Goal: Task Accomplishment & Management: Manage account settings

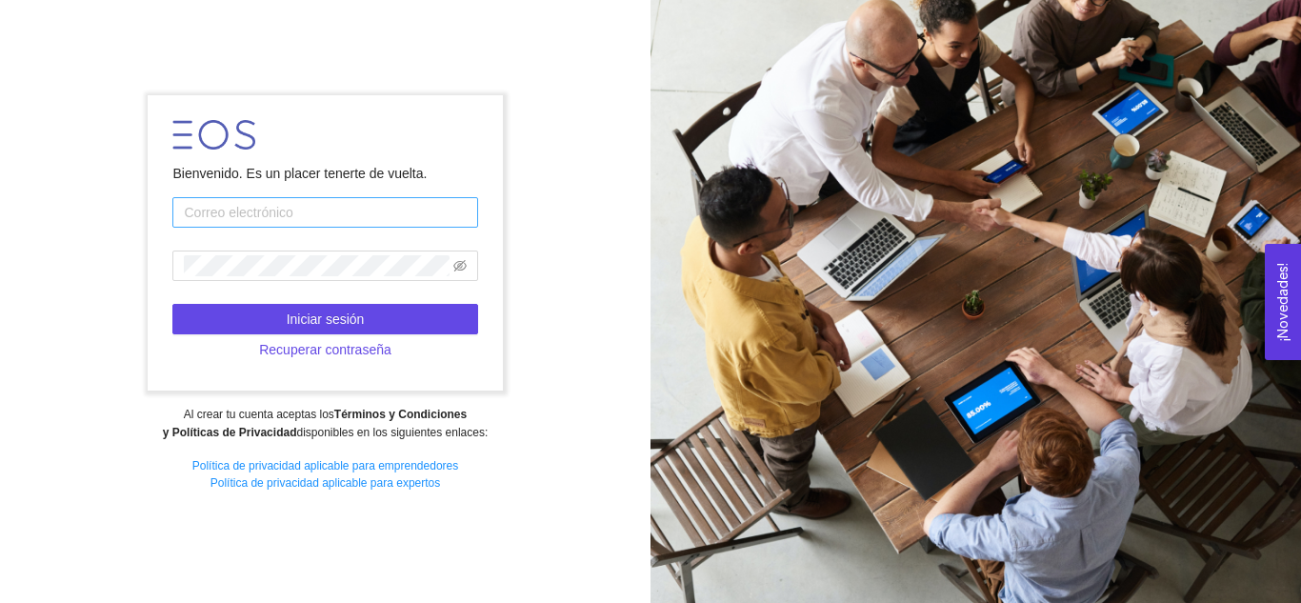
click at [286, 213] on input "text" at bounding box center [324, 212] width 305 height 30
type input "[PERSON_NAME][EMAIL_ADDRESS][PERSON_NAME][PERSON_NAME][DOMAIN_NAME]"
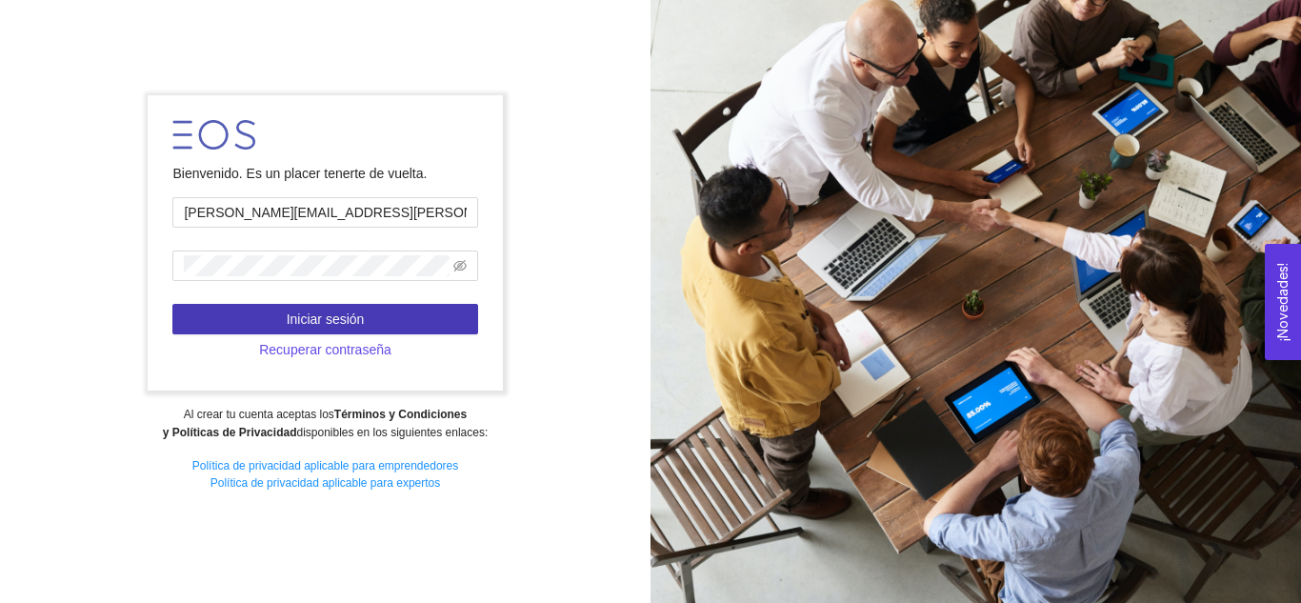
click at [301, 312] on span "Iniciar sesión" at bounding box center [326, 319] width 78 height 21
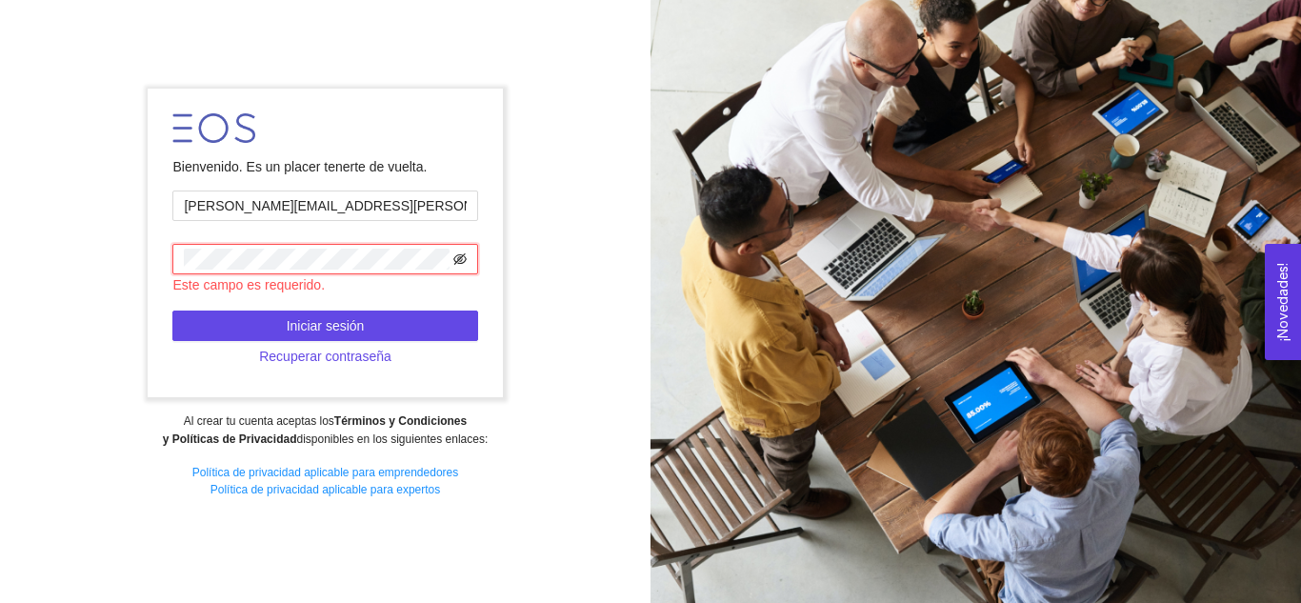
click at [458, 253] on icon "eye-invisible" at bounding box center [459, 258] width 13 height 13
click at [458, 253] on icon "eye" at bounding box center [459, 258] width 13 height 13
click at [465, 262] on icon "eye-invisible" at bounding box center [459, 258] width 13 height 13
click at [335, 355] on span "Recuperar contraseña" at bounding box center [325, 356] width 132 height 21
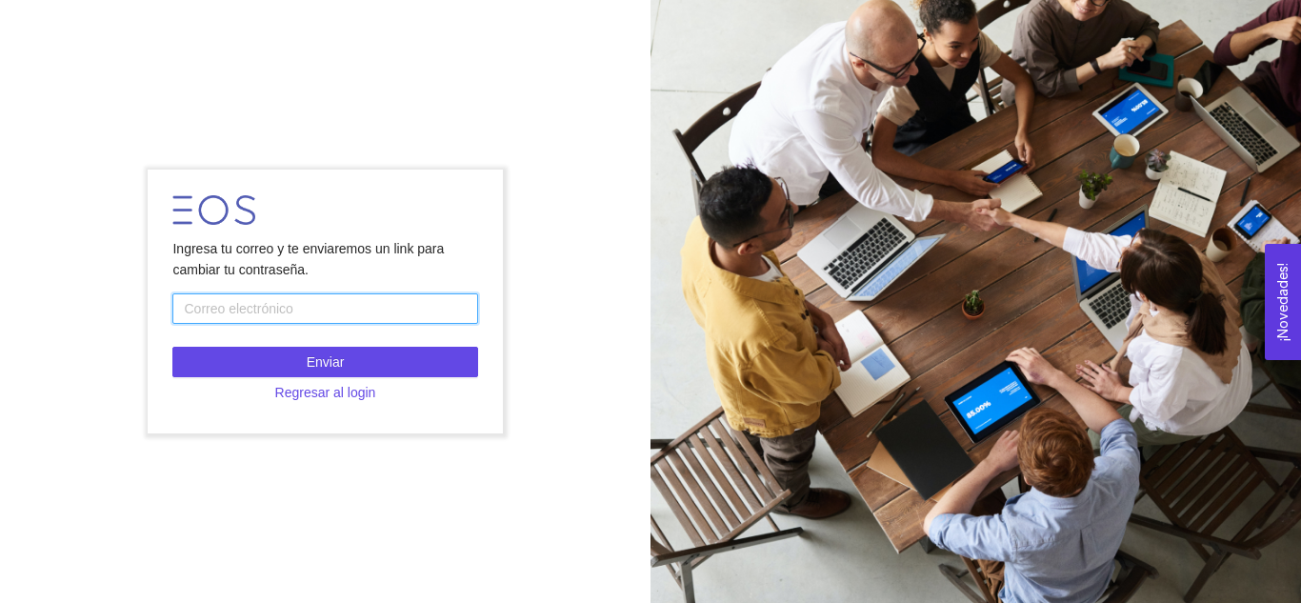
click at [267, 306] on input "text" at bounding box center [324, 308] width 305 height 30
type input "[PERSON_NAME][EMAIL_ADDRESS][PERSON_NAME][PERSON_NAME][DOMAIN_NAME]"
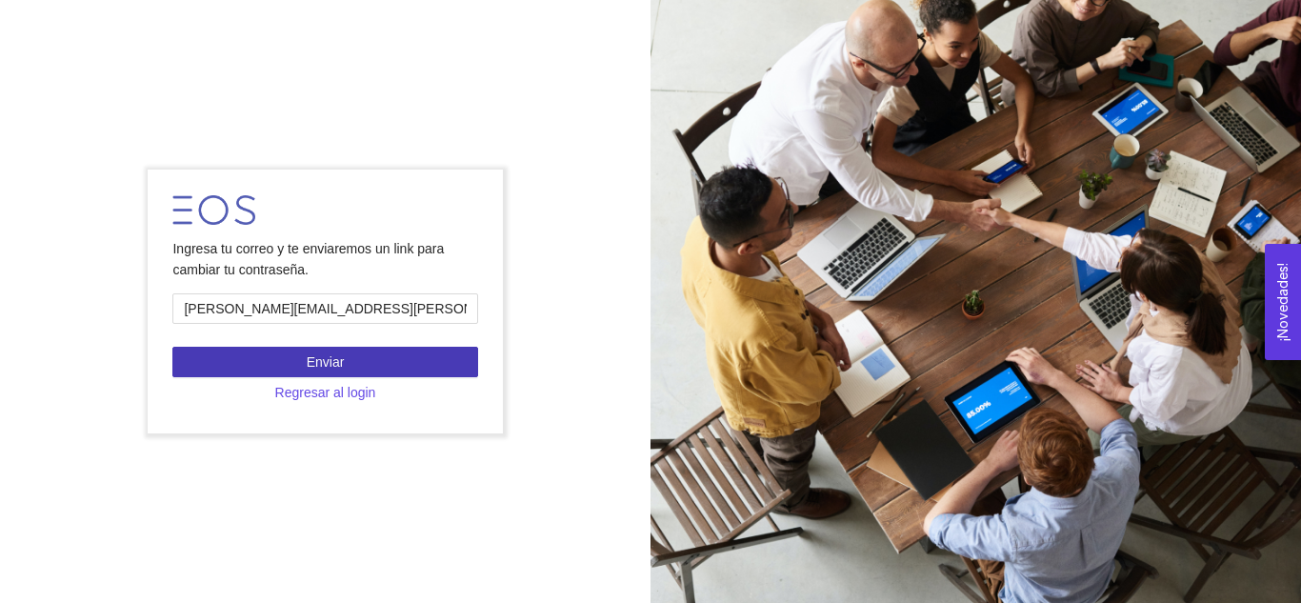
click at [315, 358] on span "Enviar" at bounding box center [326, 361] width 38 height 21
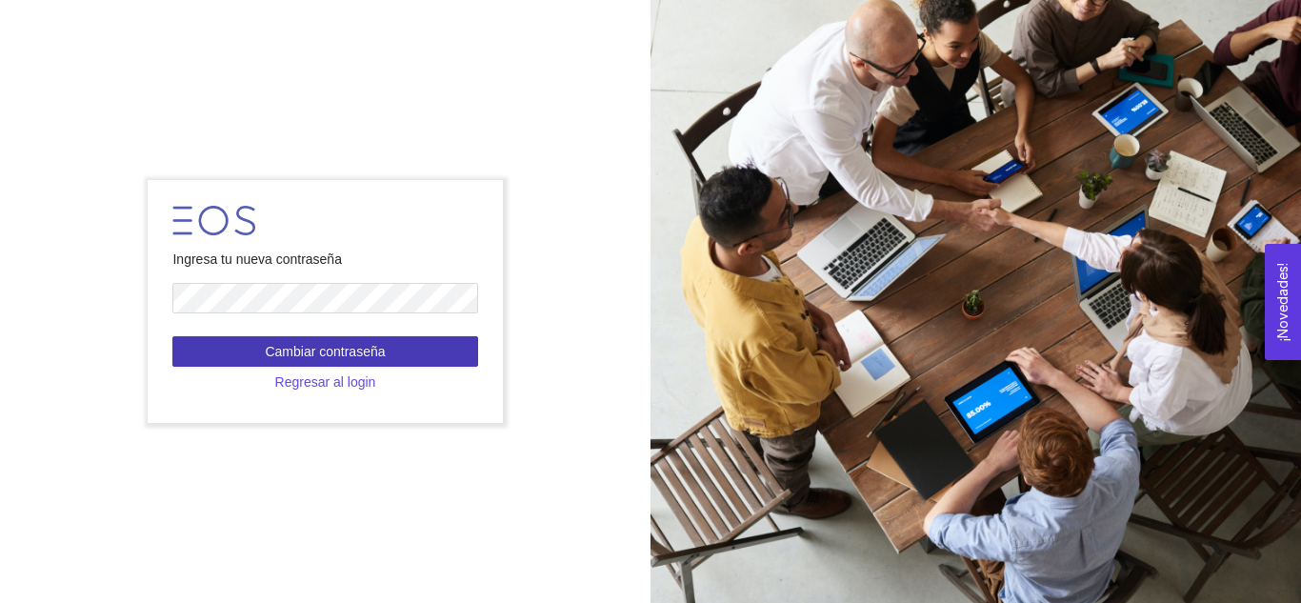
click at [277, 347] on span "Cambiar contraseña" at bounding box center [325, 351] width 120 height 21
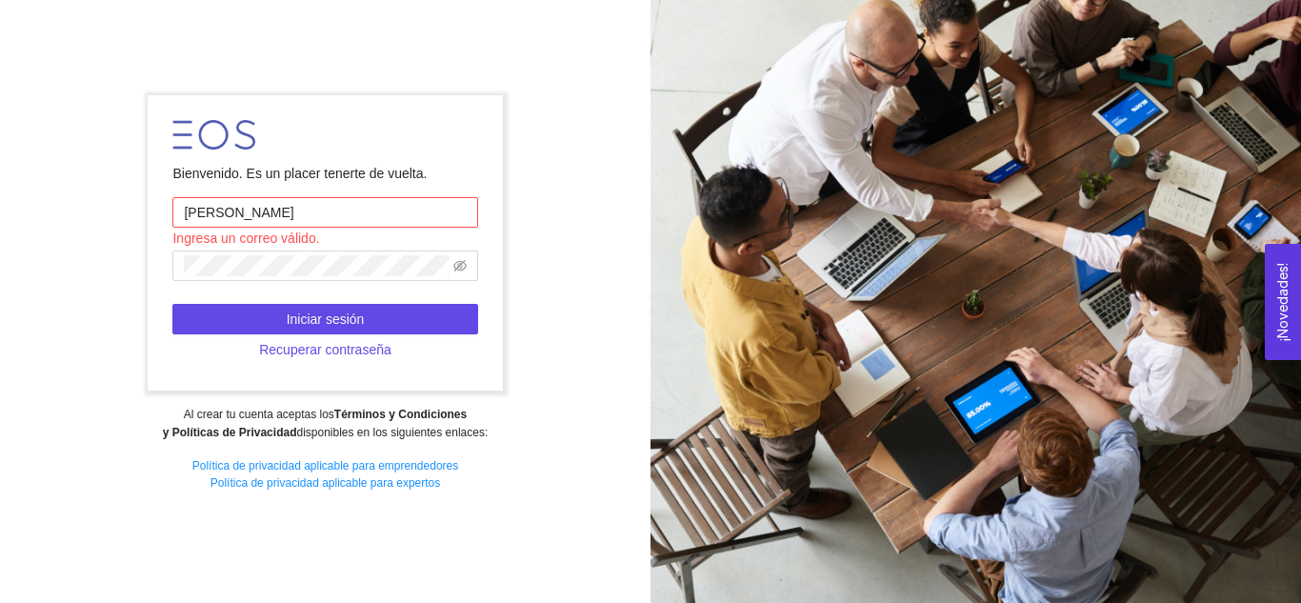
type input "[PERSON_NAME][EMAIL_ADDRESS][PERSON_NAME][PERSON_NAME][DOMAIN_NAME]"
click at [468, 270] on span at bounding box center [324, 265] width 305 height 30
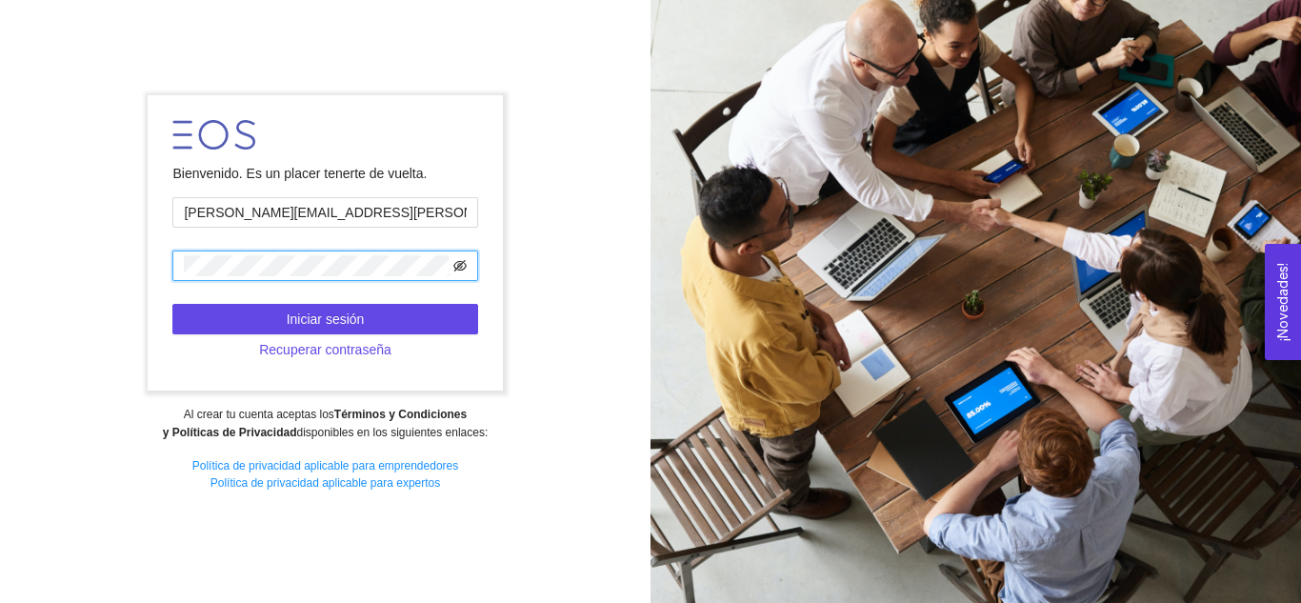
click at [461, 267] on icon "eye-invisible" at bounding box center [459, 265] width 13 height 13
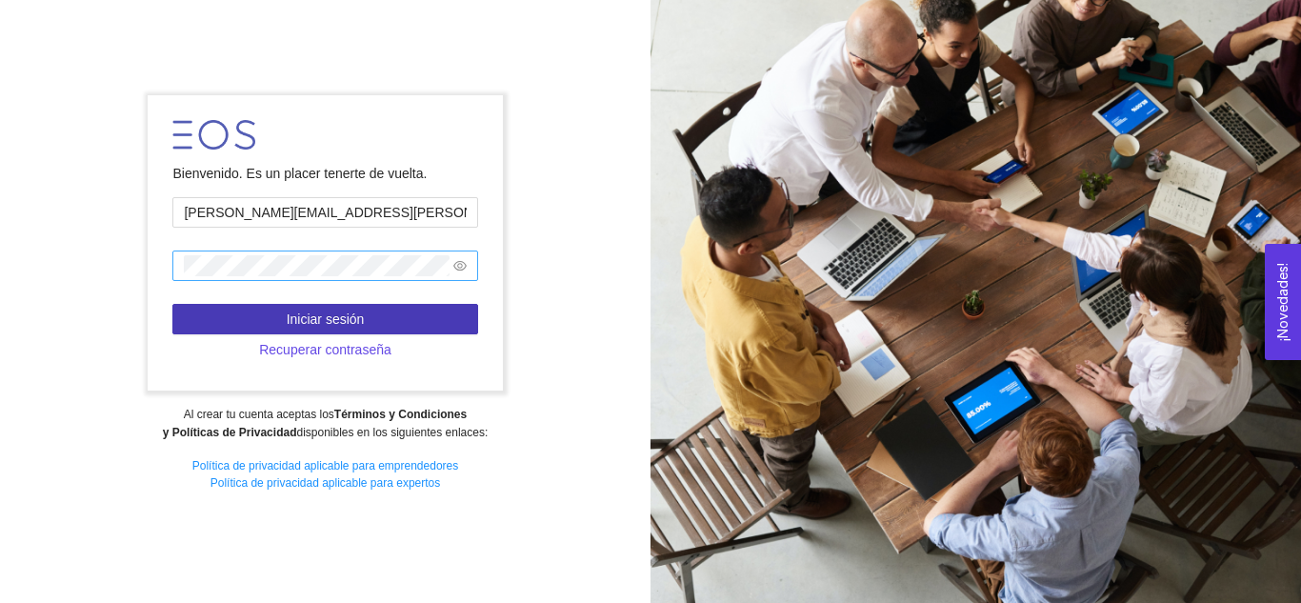
click at [403, 327] on button "Iniciar sesión" at bounding box center [324, 319] width 305 height 30
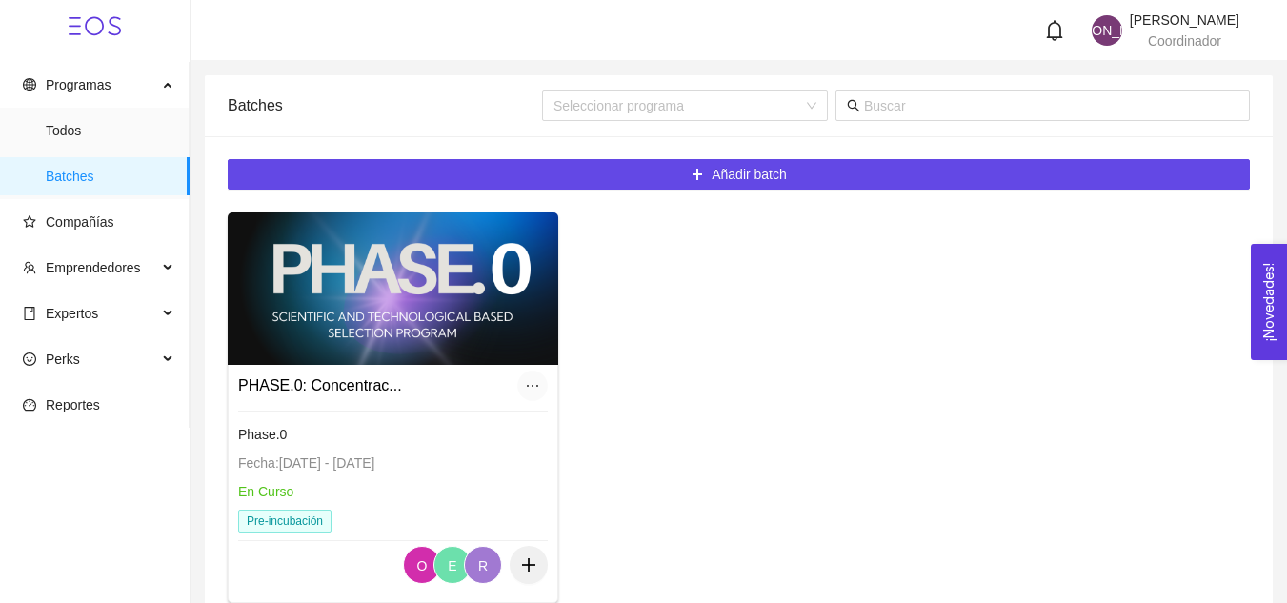
scroll to position [106, 0]
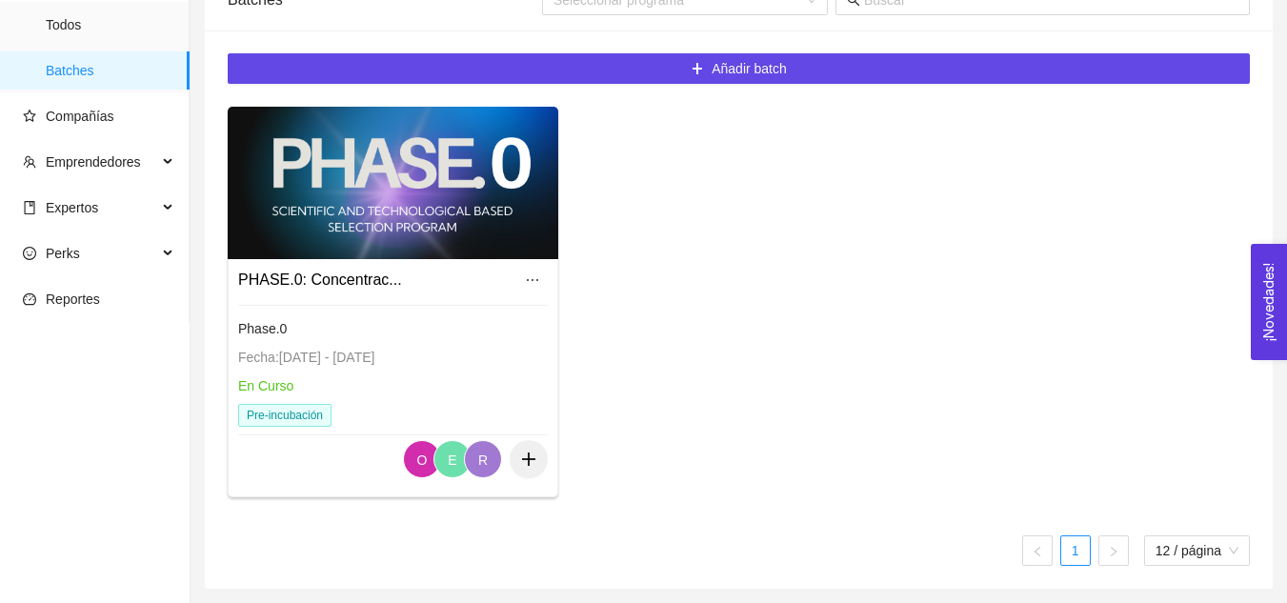
click at [361, 216] on div at bounding box center [393, 183] width 331 height 152
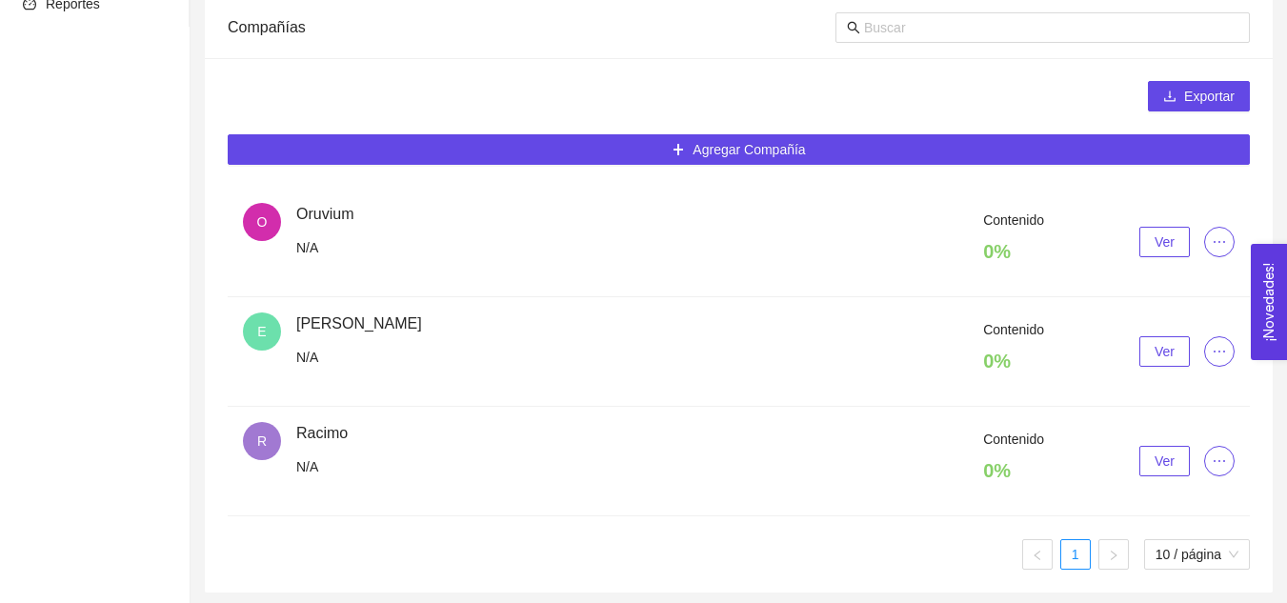
scroll to position [404, 0]
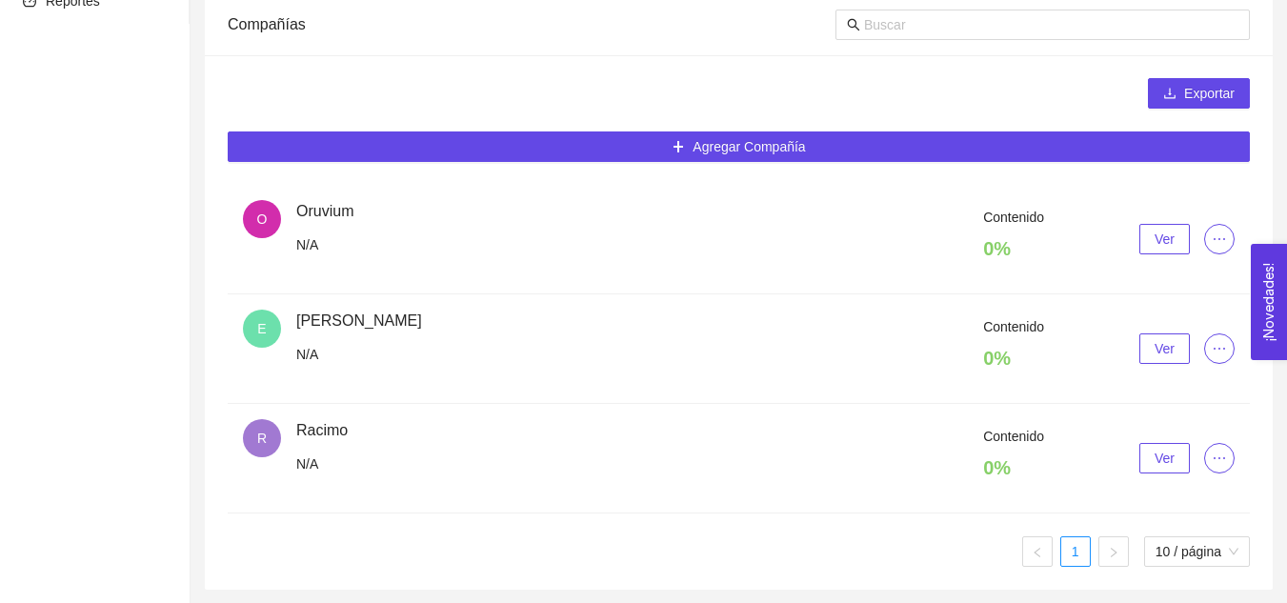
click at [663, 312] on div "[PERSON_NAME] N/A Contenido 0 % Ver" at bounding box center [739, 349] width 992 height 78
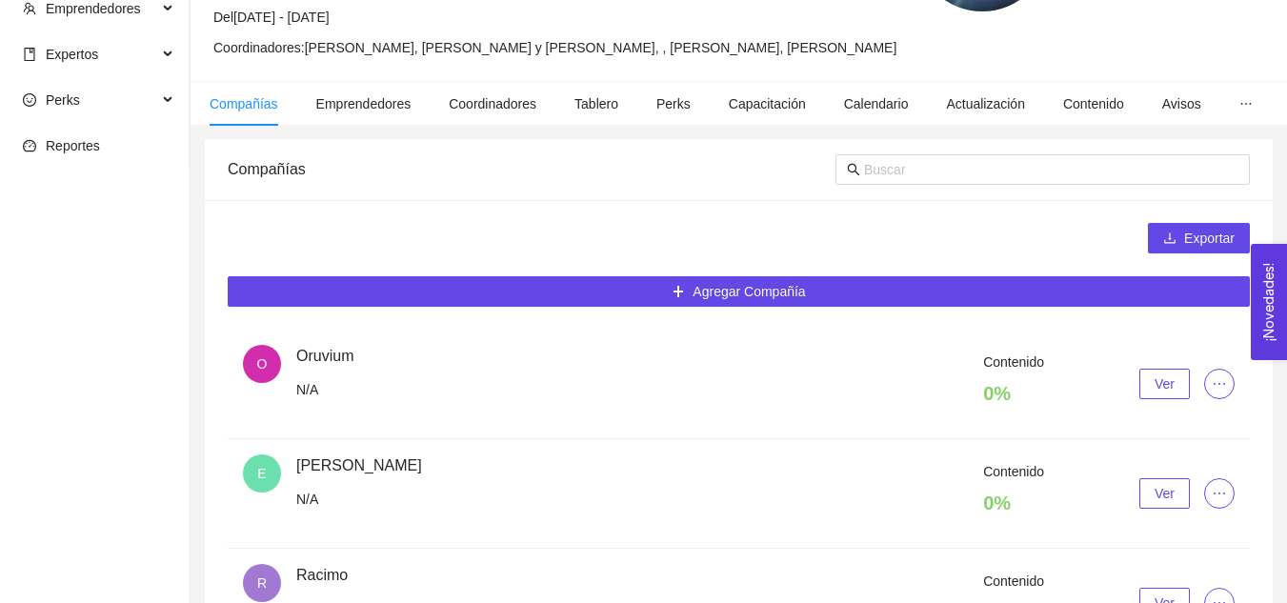
scroll to position [253, 0]
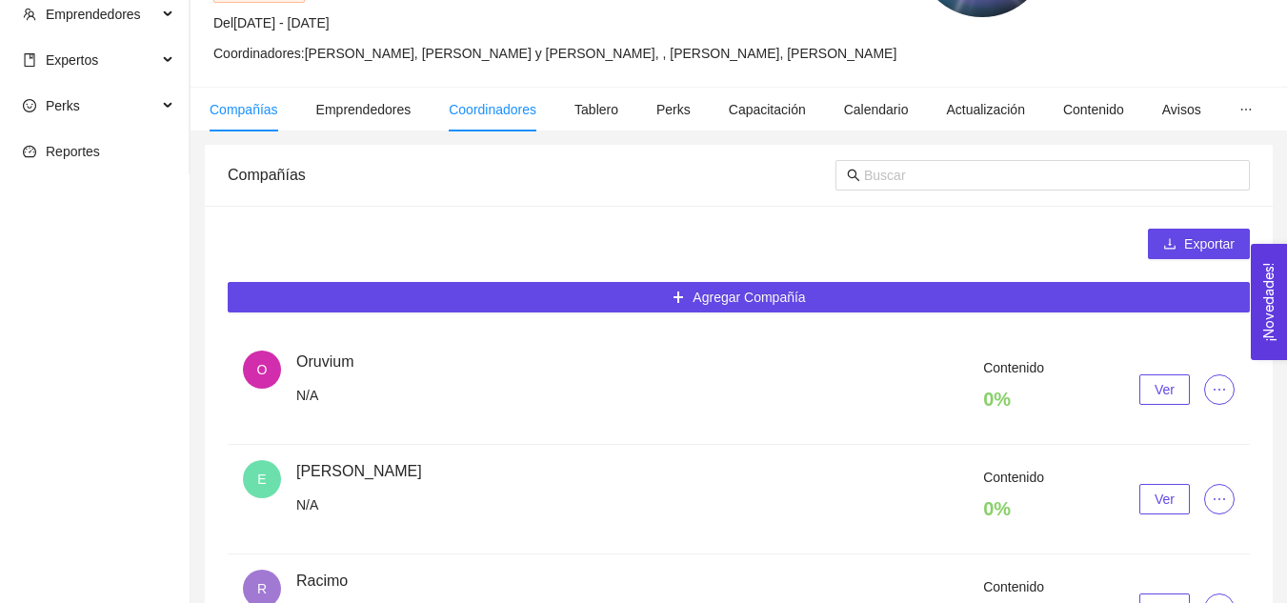
click at [501, 102] on span "Coordinadores" at bounding box center [493, 109] width 88 height 15
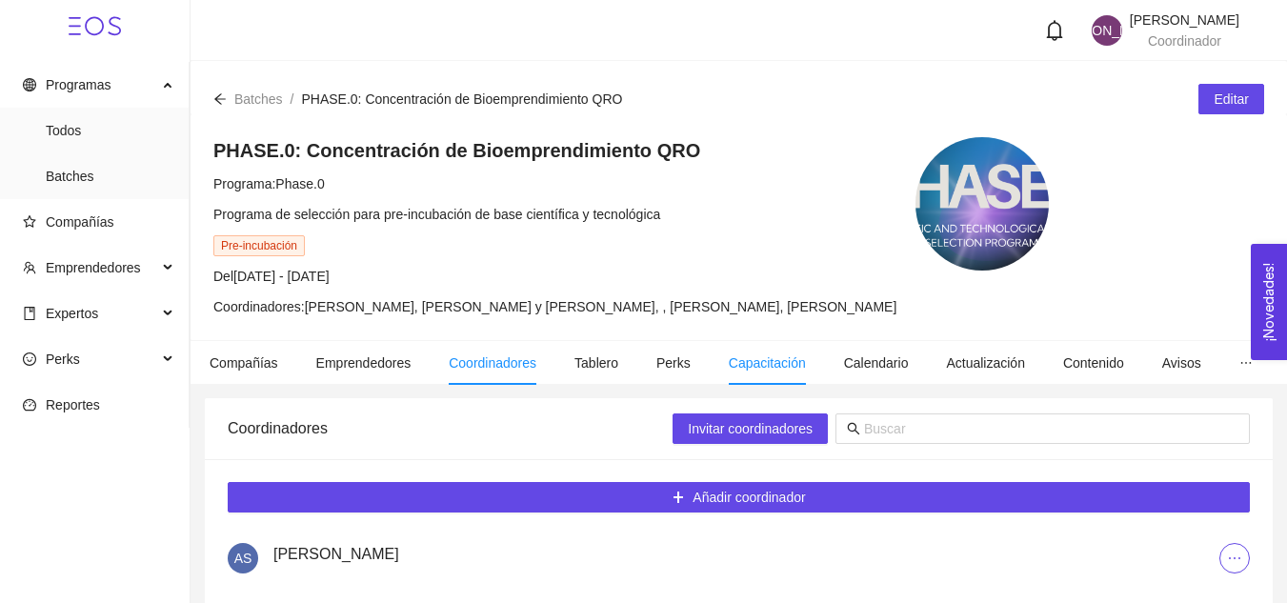
click at [746, 363] on span "Capacitación" at bounding box center [767, 362] width 77 height 15
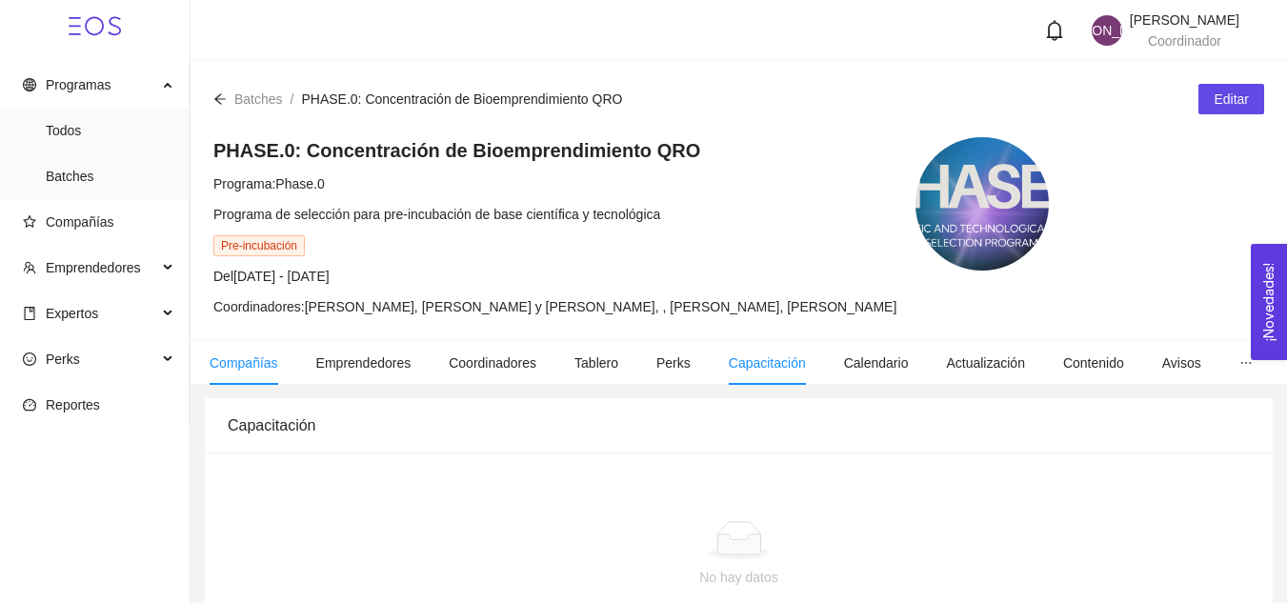
click at [237, 358] on span "Compañías" at bounding box center [244, 362] width 69 height 15
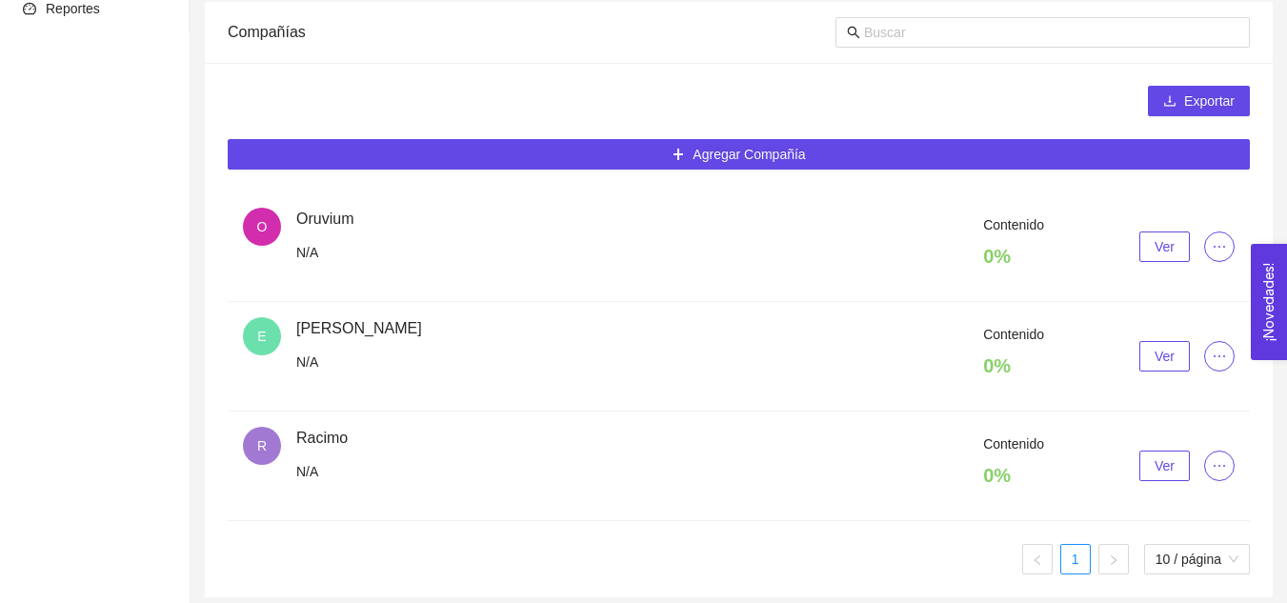
scroll to position [404, 0]
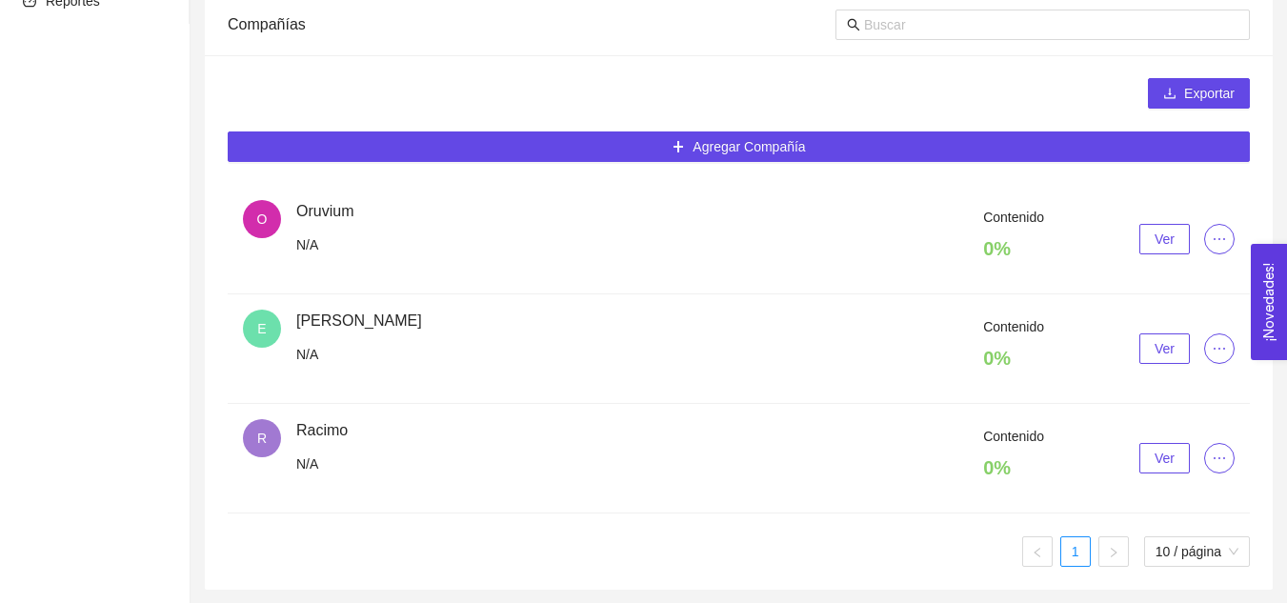
click at [330, 212] on div "Contenido 0 % Ver" at bounding box center [765, 239] width 938 height 65
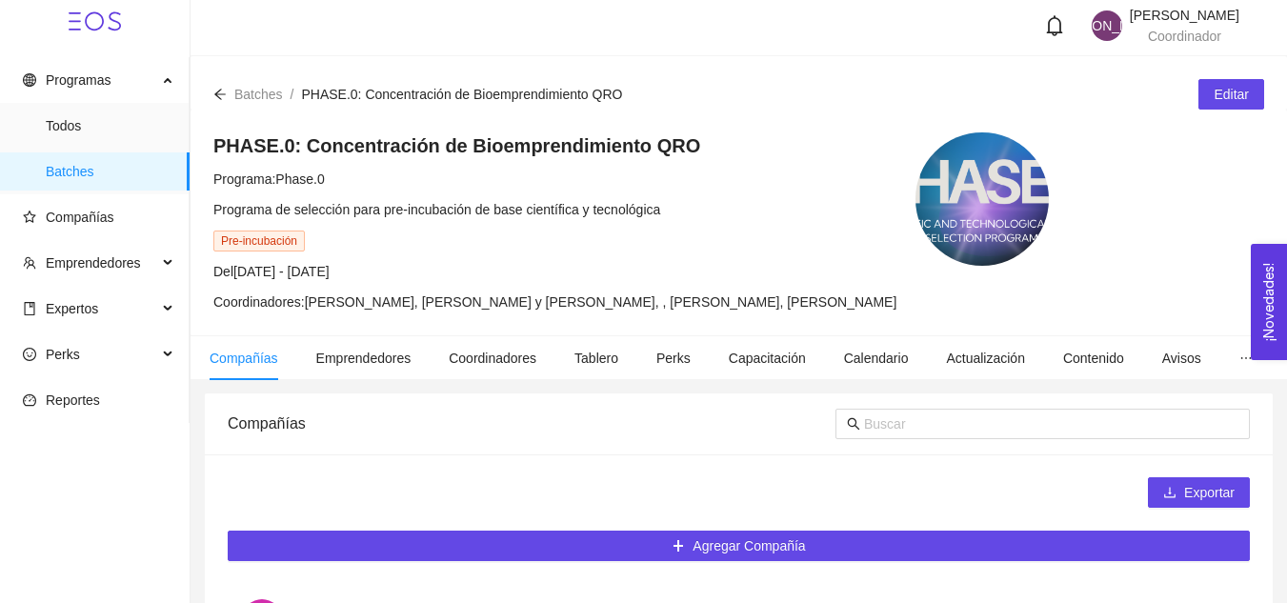
scroll to position [4, 0]
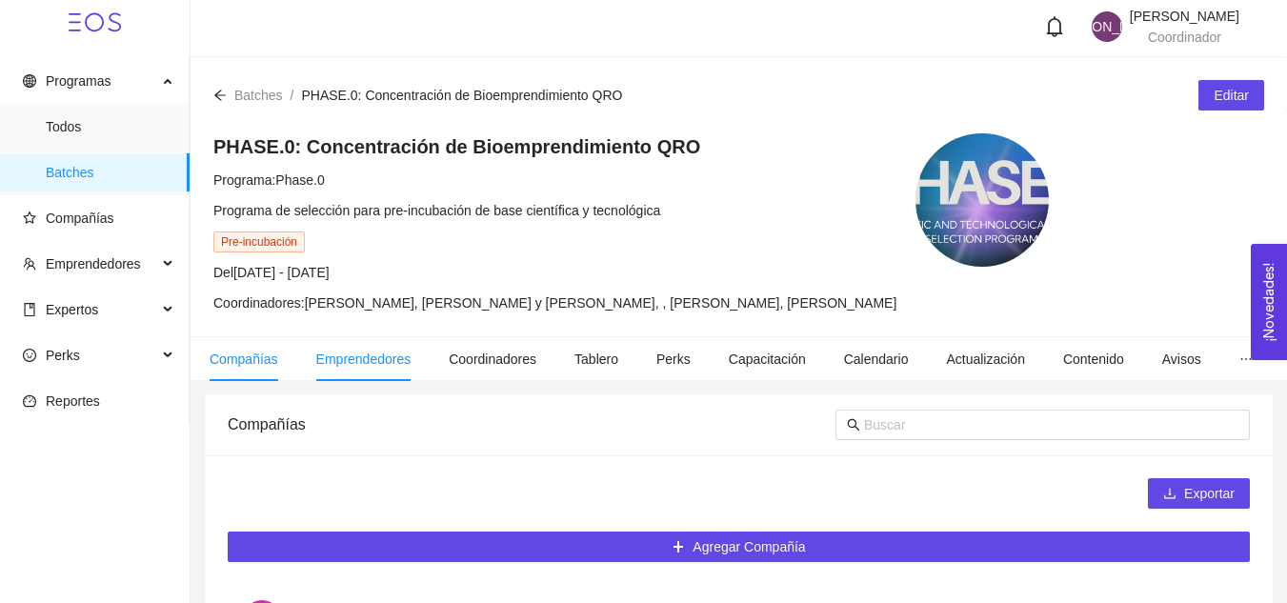
click at [357, 354] on span "Emprendedores" at bounding box center [363, 358] width 95 height 15
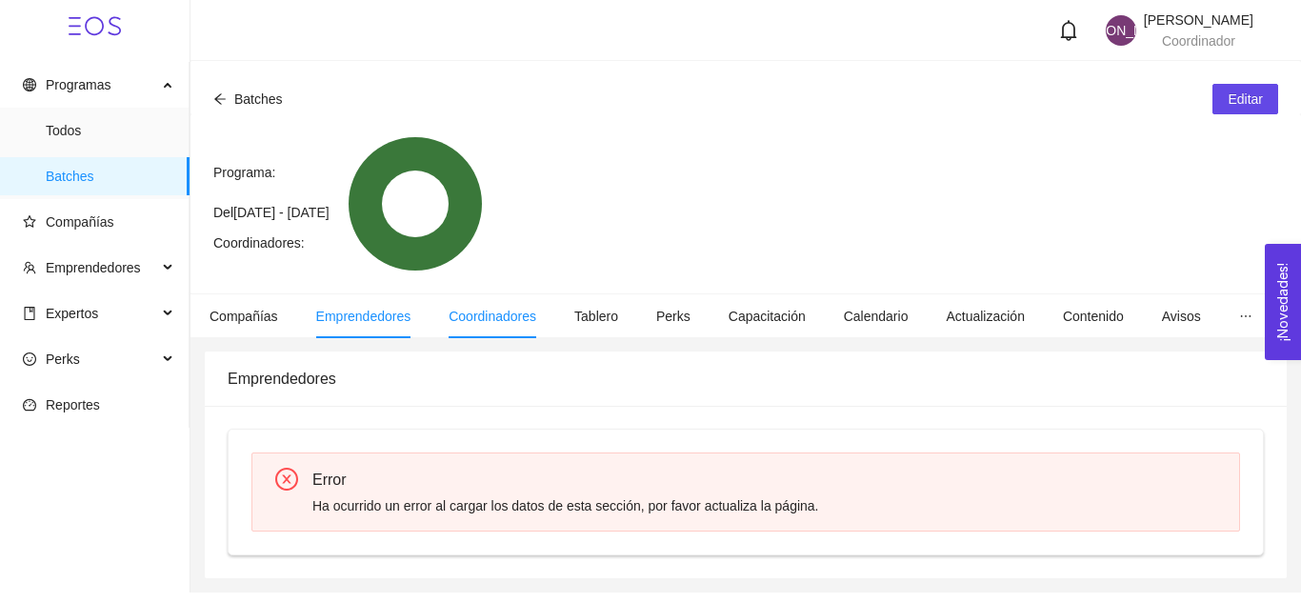
click at [499, 305] on li "Coordinadores" at bounding box center [493, 316] width 126 height 44
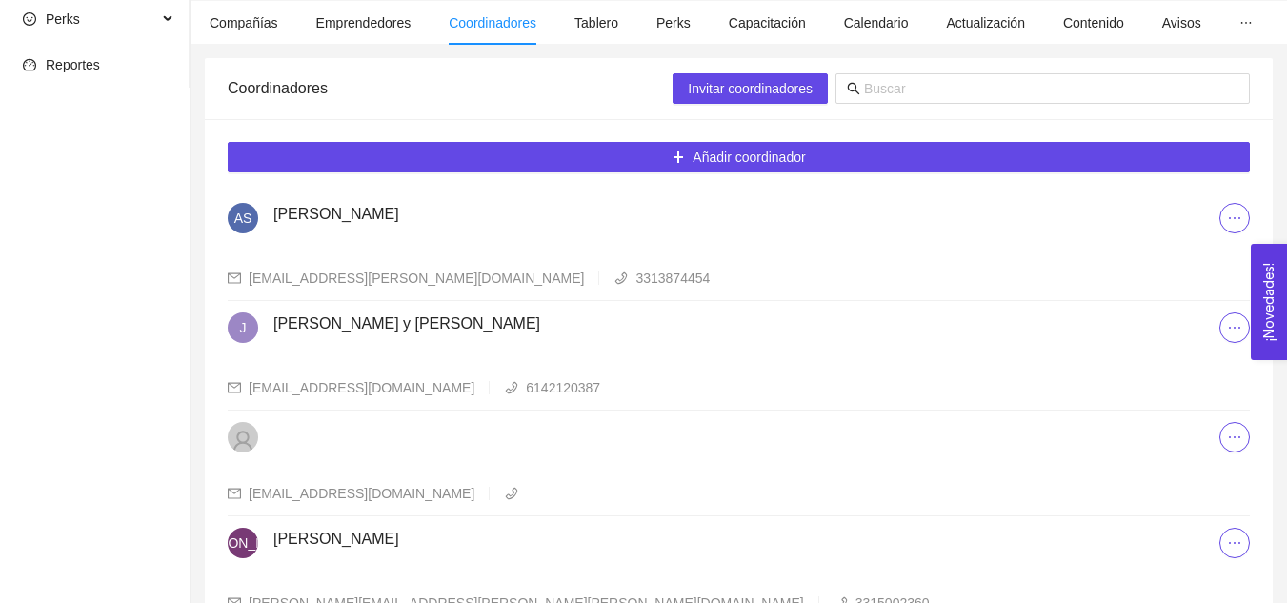
scroll to position [562, 0]
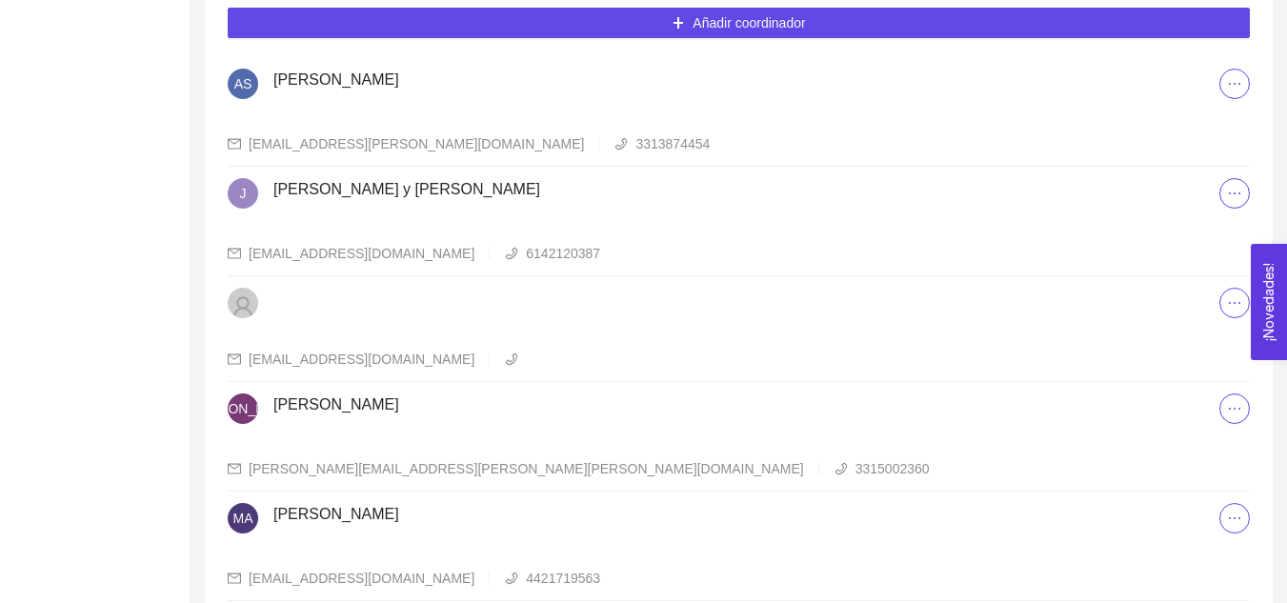
scroll to position [562, 0]
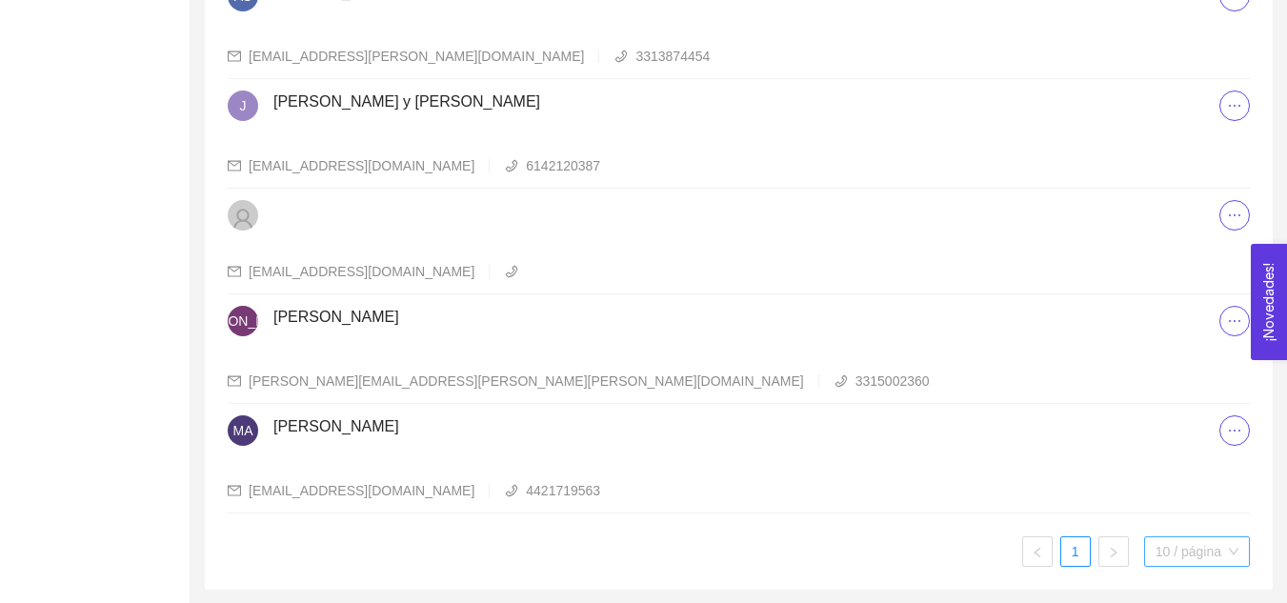
click at [1186, 554] on span "10 / página" at bounding box center [1196, 551] width 83 height 29
click at [619, 532] on div "AS Ana Sofia Contreras Córdova anasofia.contreras@tec.mx 3313874454 J Jessica H…" at bounding box center [739, 268] width 1022 height 597
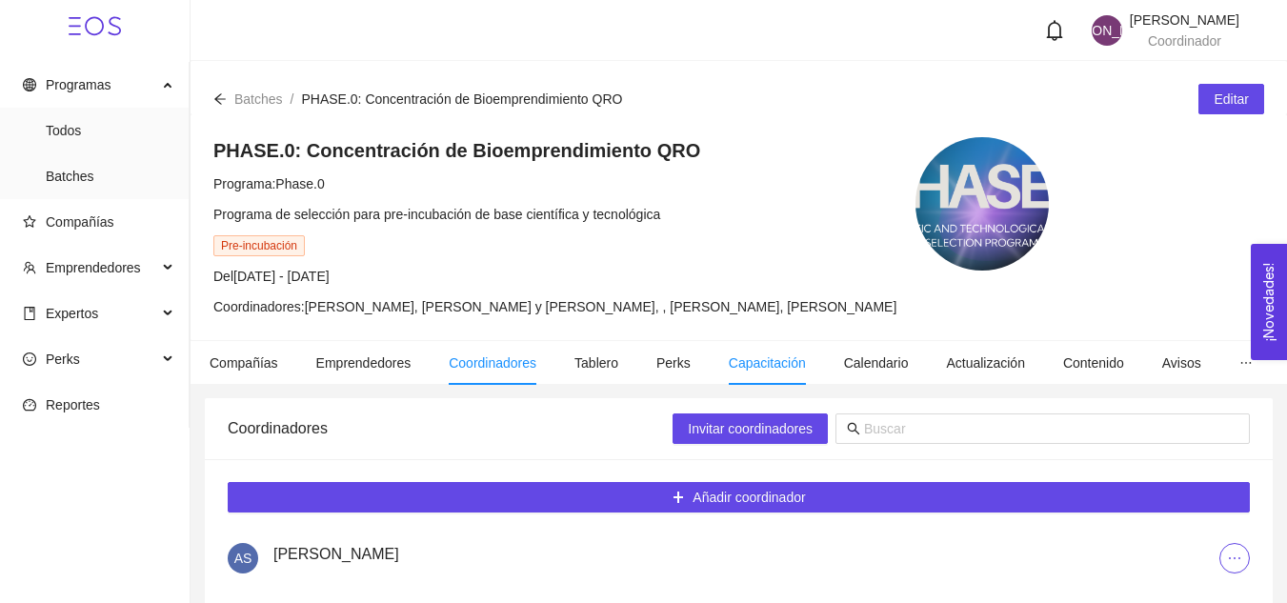
click at [768, 369] on span "Capacitación" at bounding box center [767, 362] width 77 height 15
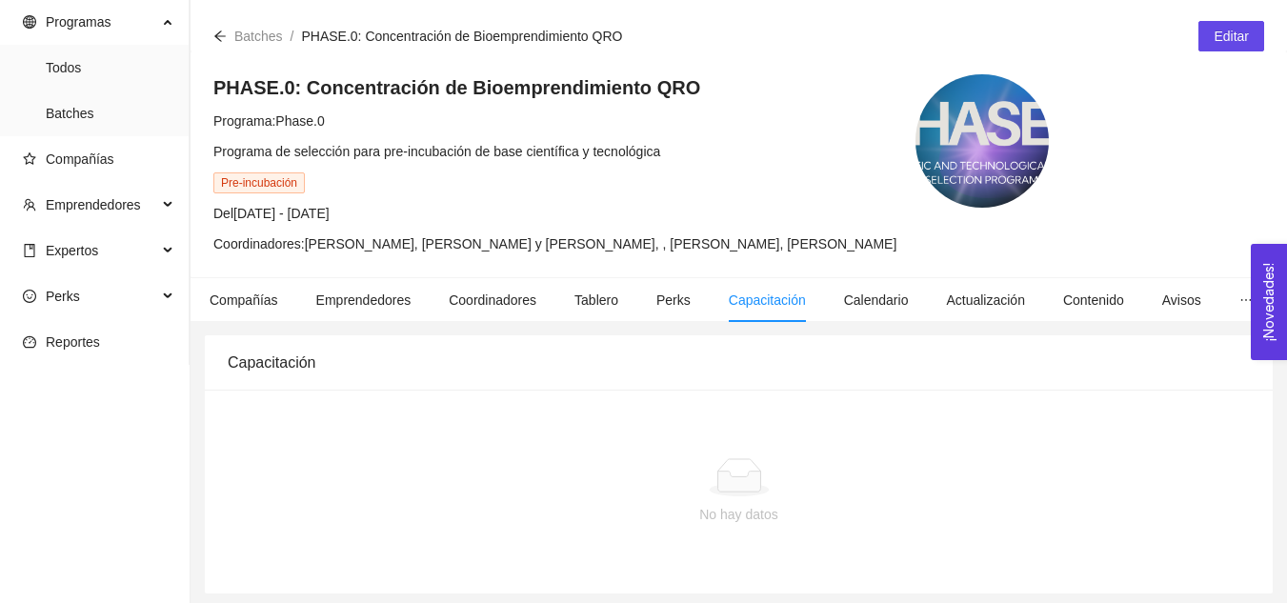
scroll to position [66, 0]
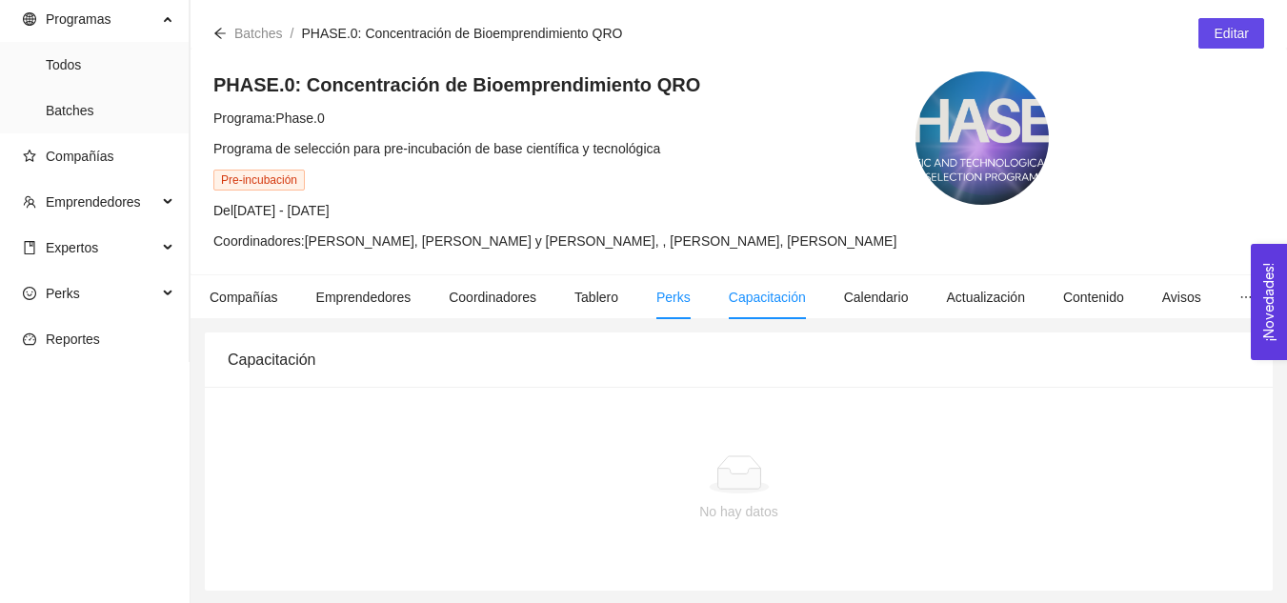
click at [663, 304] on span "Perks" at bounding box center [673, 297] width 34 height 15
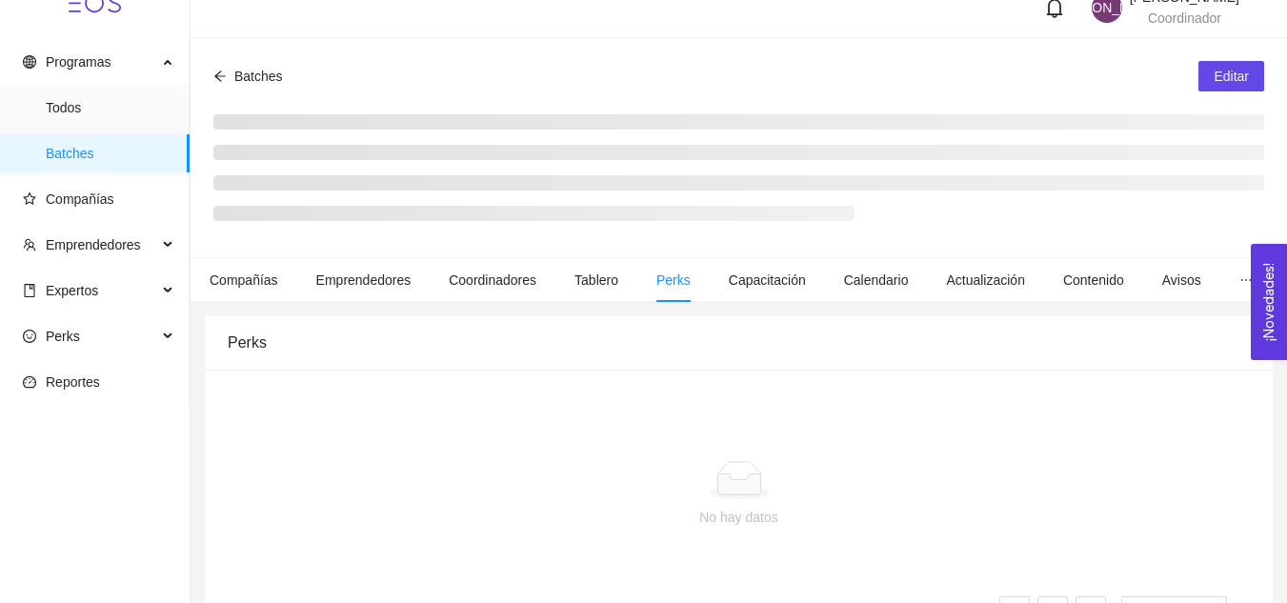
scroll to position [66, 0]
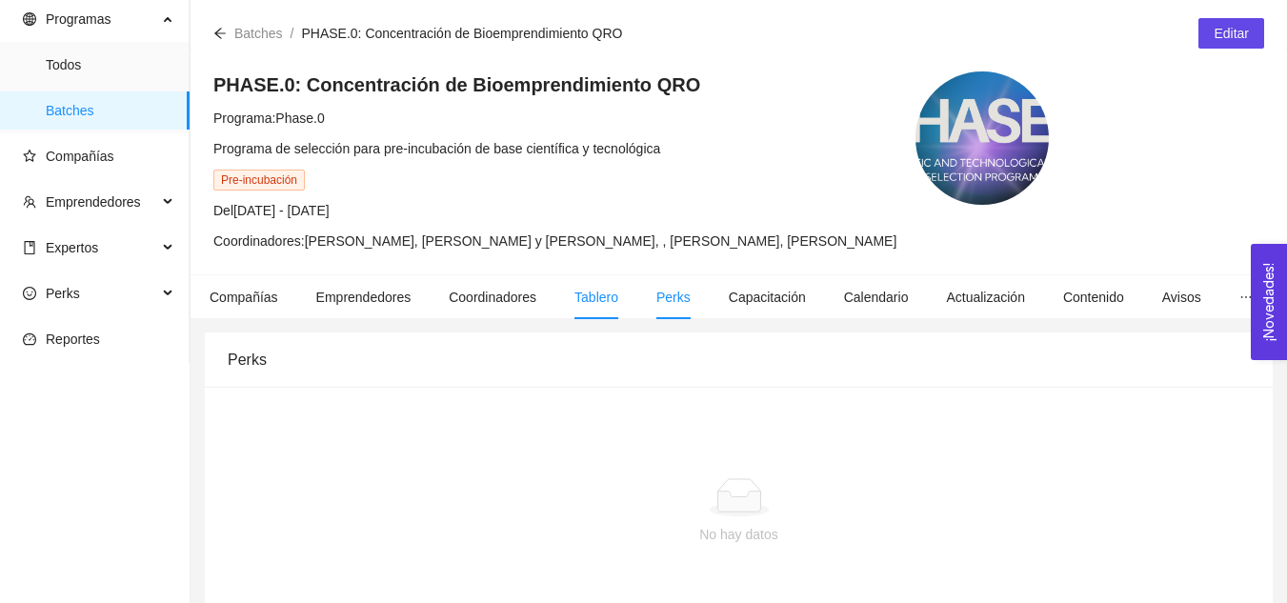
click at [603, 304] on span "Tablero" at bounding box center [596, 297] width 44 height 15
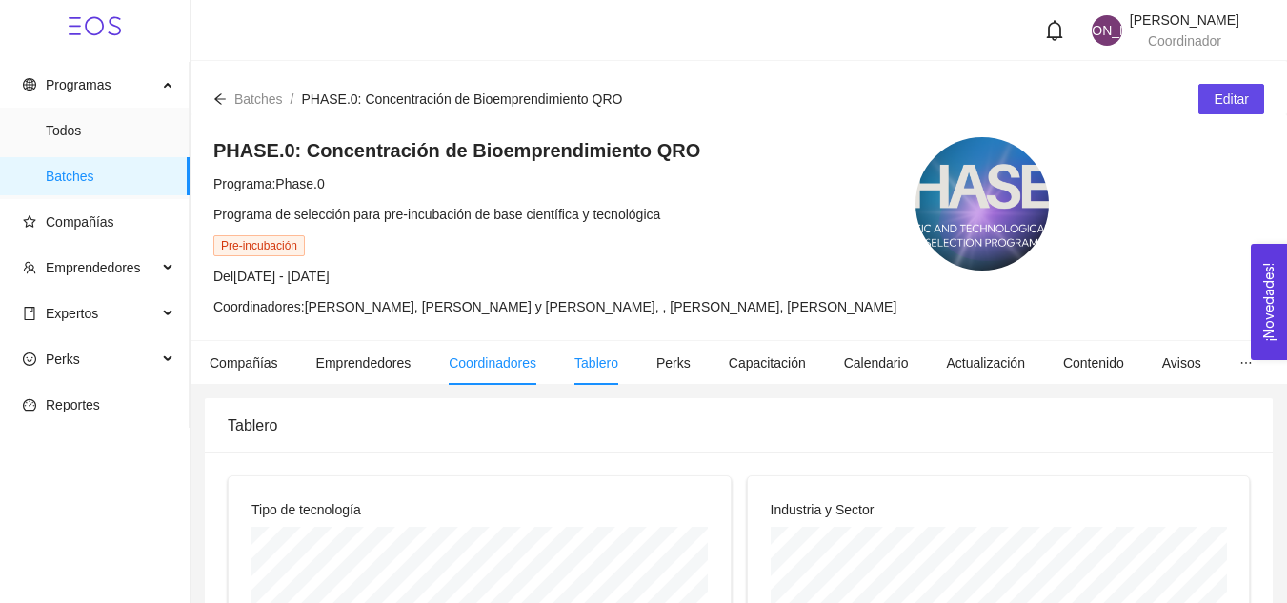
click at [491, 366] on span "Coordinadores" at bounding box center [493, 362] width 88 height 15
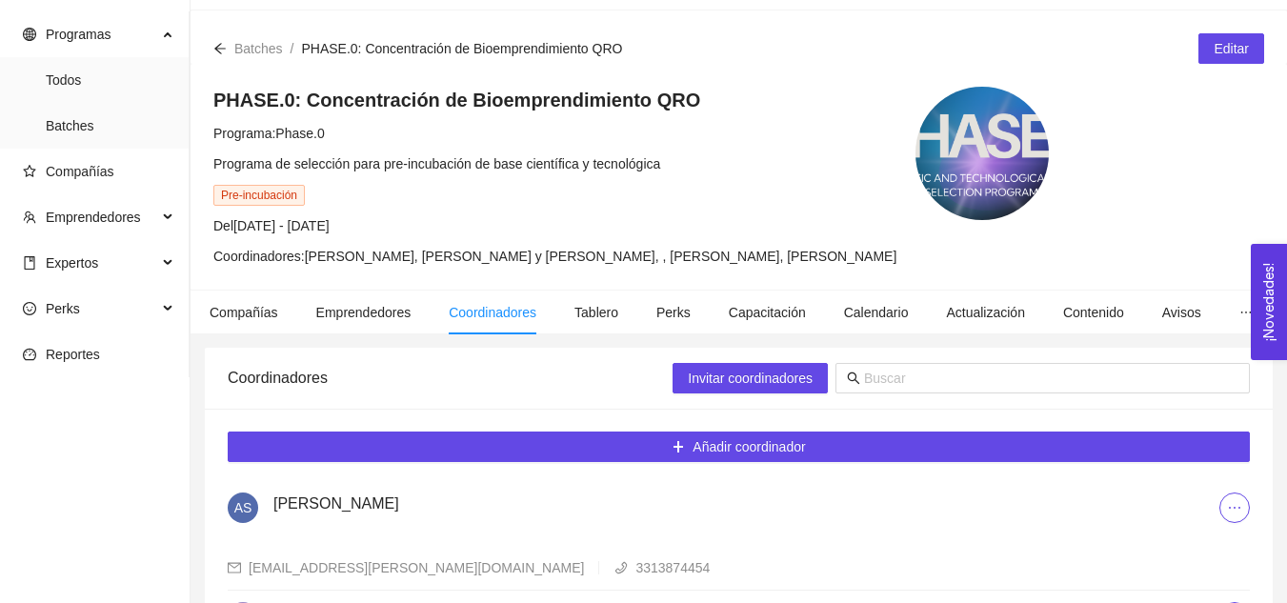
scroll to position [49, 0]
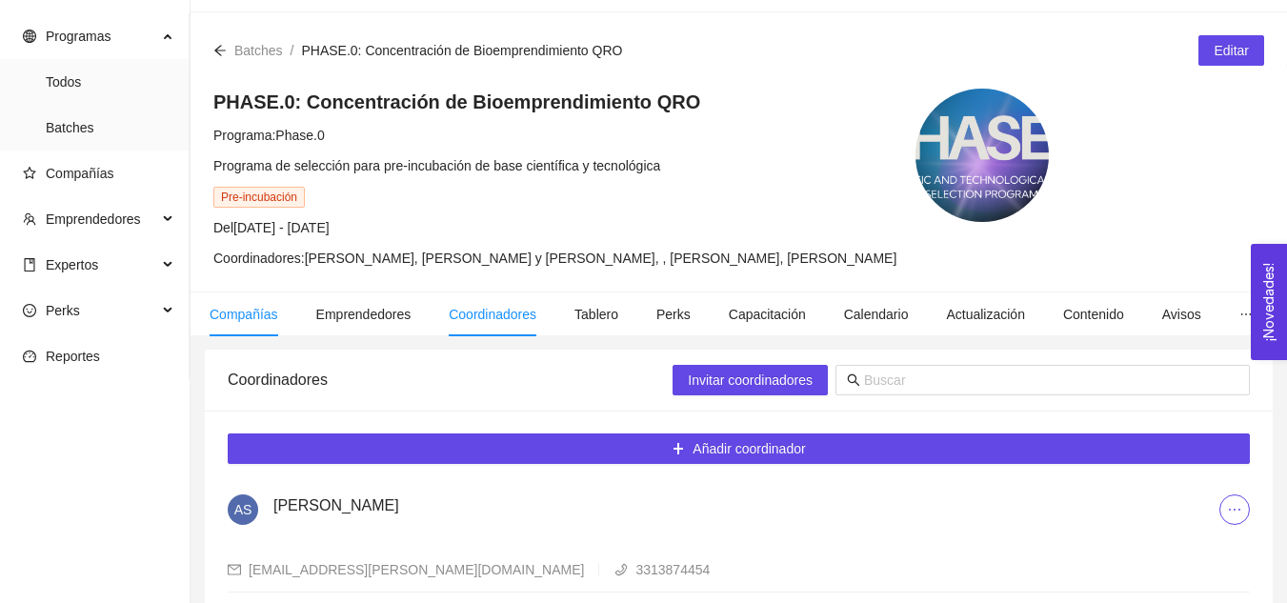
click at [209, 310] on li "Compañías" at bounding box center [243, 314] width 107 height 44
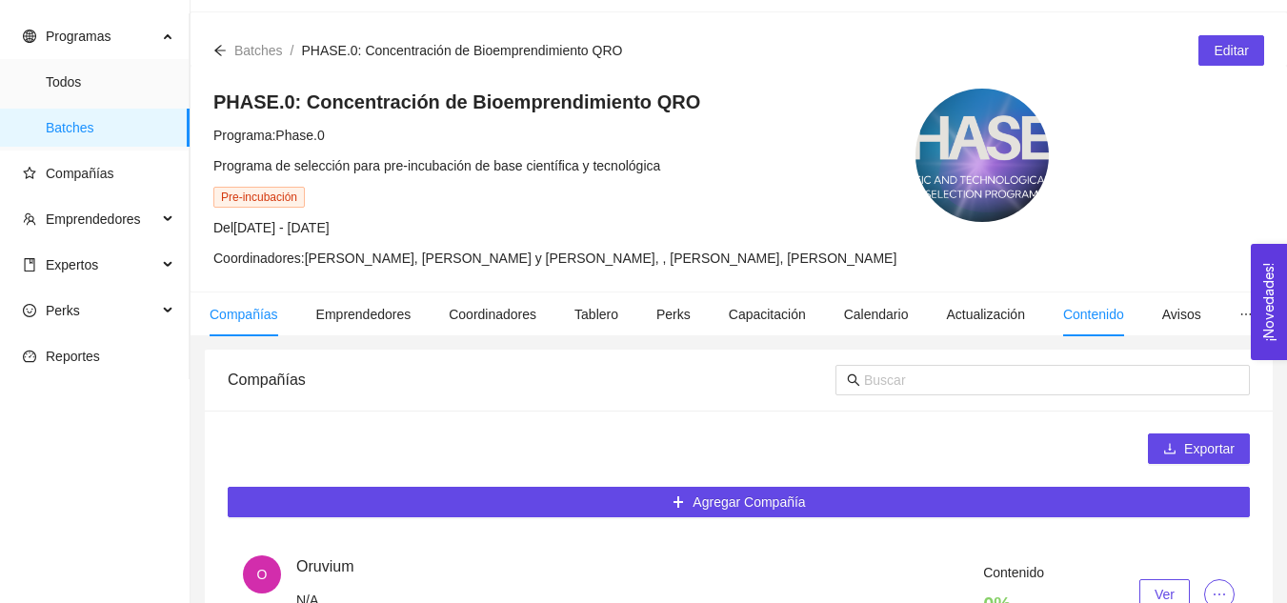
click at [1069, 307] on span "Contenido" at bounding box center [1093, 314] width 61 height 15
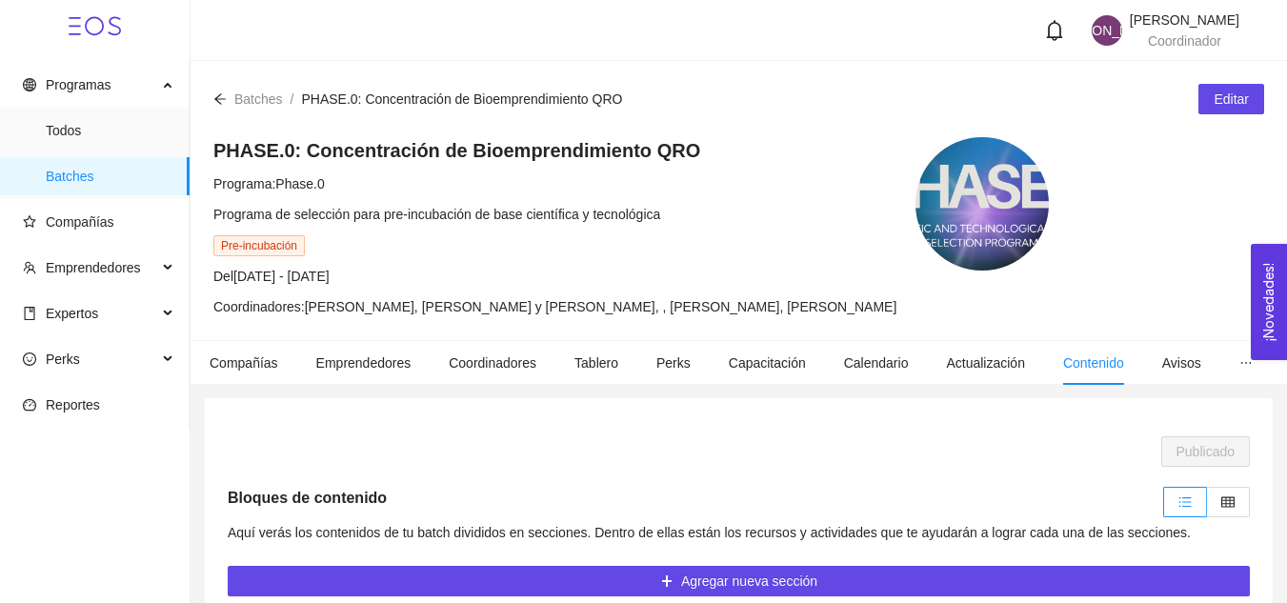
scroll to position [104, 0]
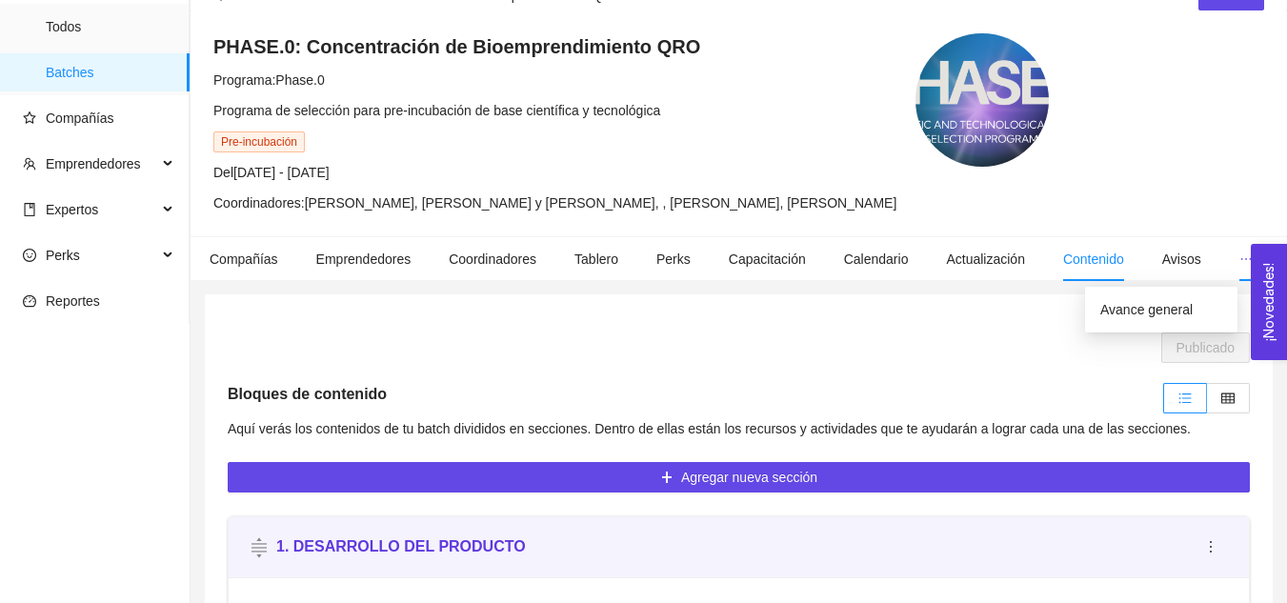
click at [1239, 255] on icon "ellipsis" at bounding box center [1245, 258] width 13 height 13
click at [1163, 255] on span "Avisos" at bounding box center [1181, 258] width 39 height 15
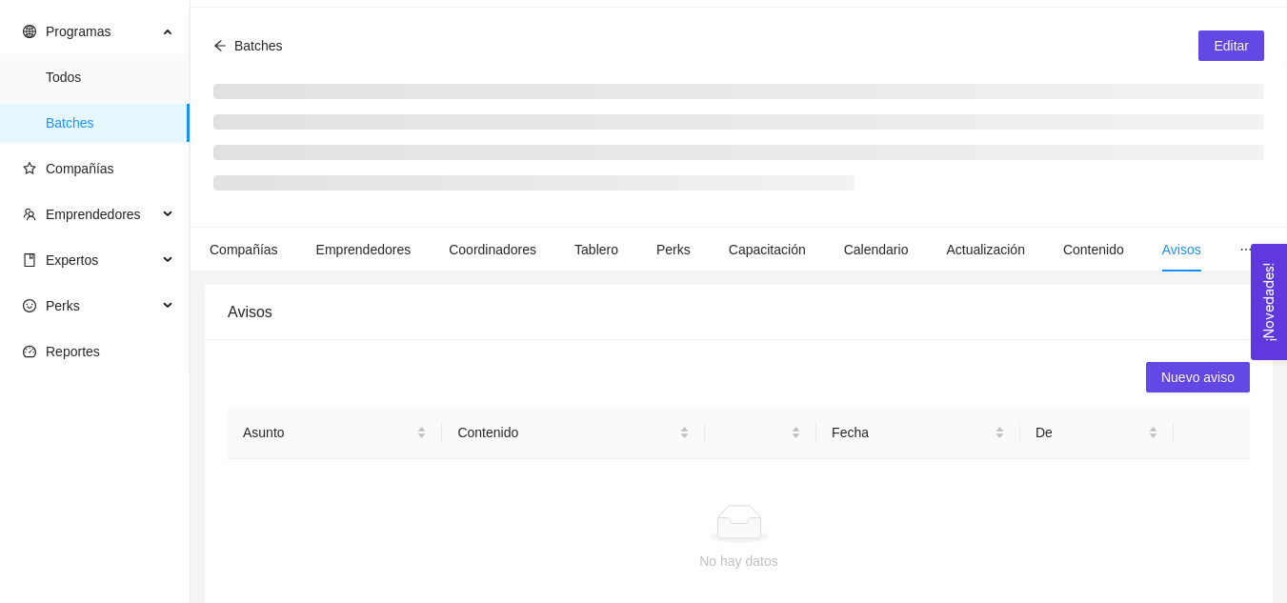
scroll to position [104, 0]
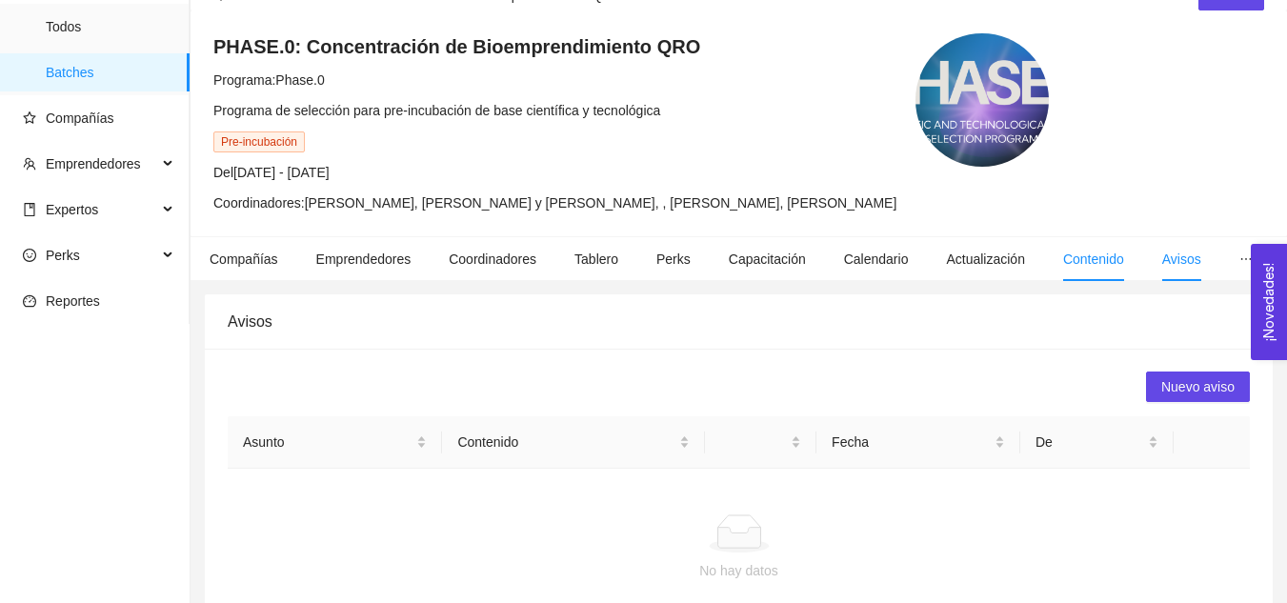
click at [1083, 254] on span "Contenido" at bounding box center [1093, 258] width 61 height 15
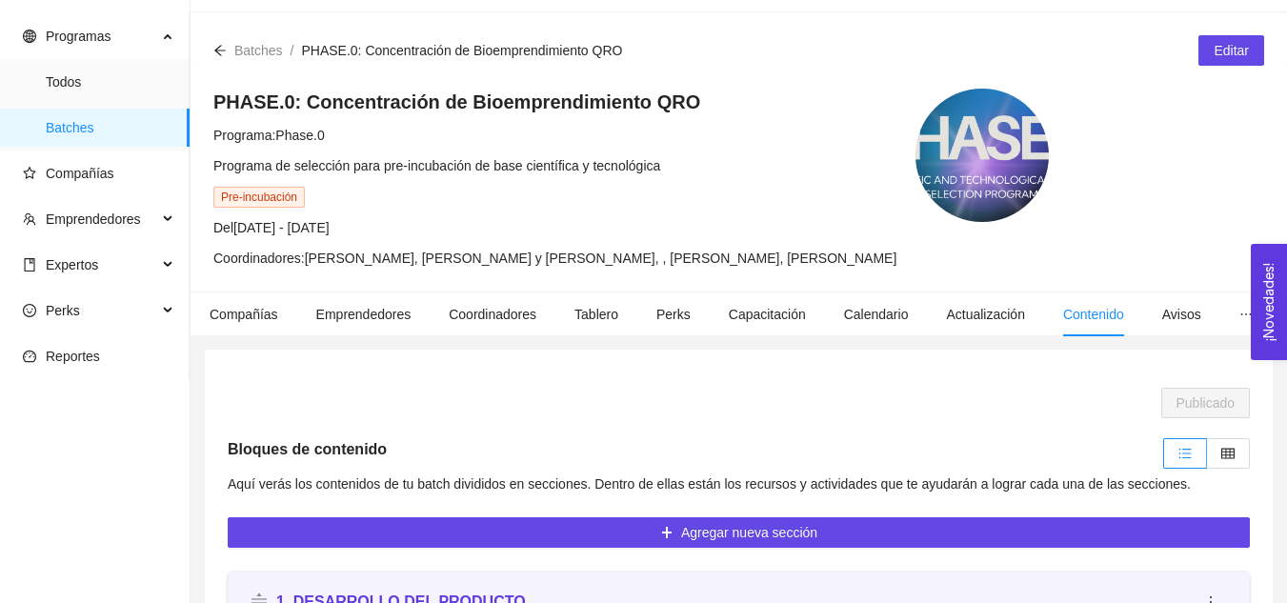
scroll to position [53, 0]
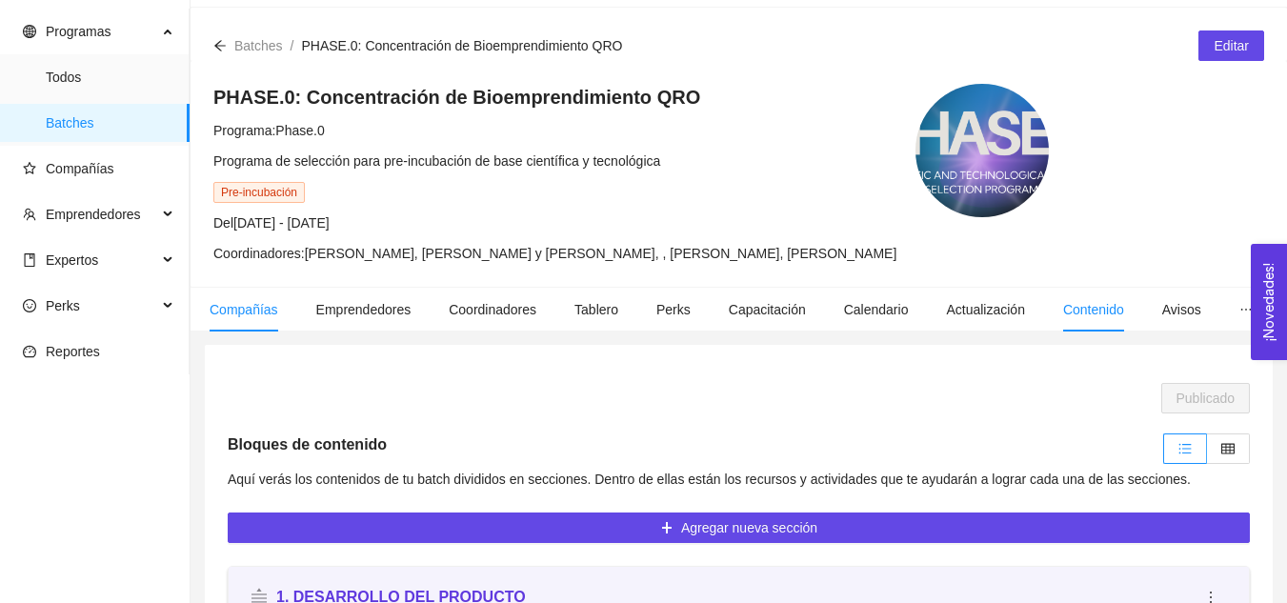
click at [243, 308] on span "Compañías" at bounding box center [244, 309] width 69 height 15
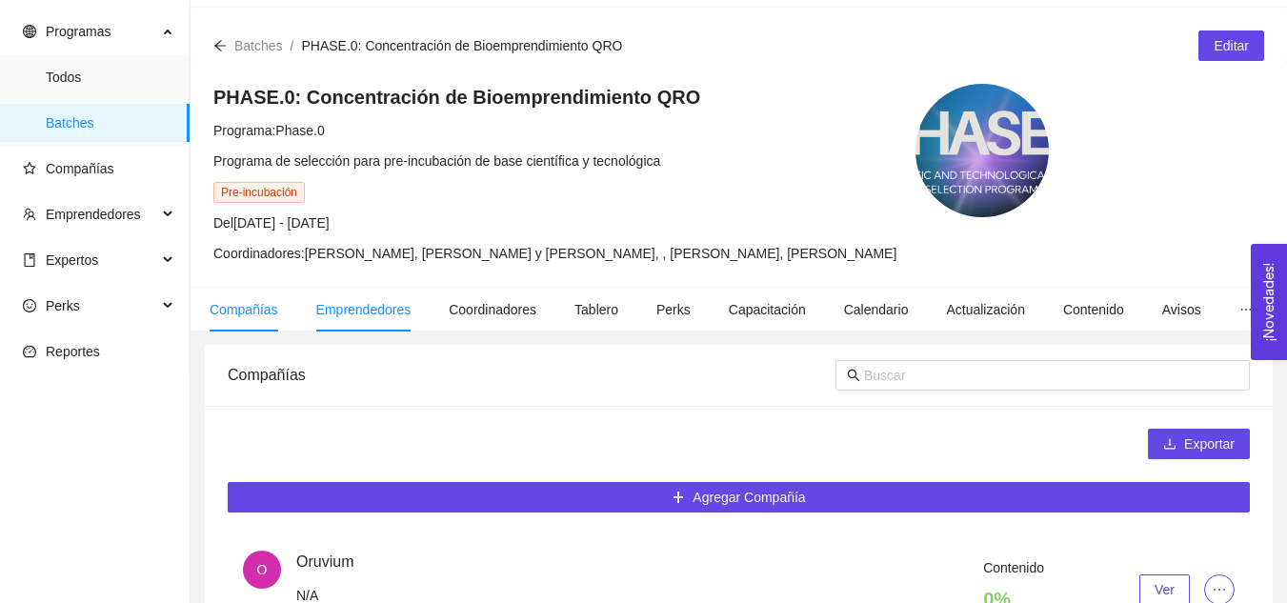
click at [347, 302] on span "Emprendedores" at bounding box center [363, 309] width 95 height 15
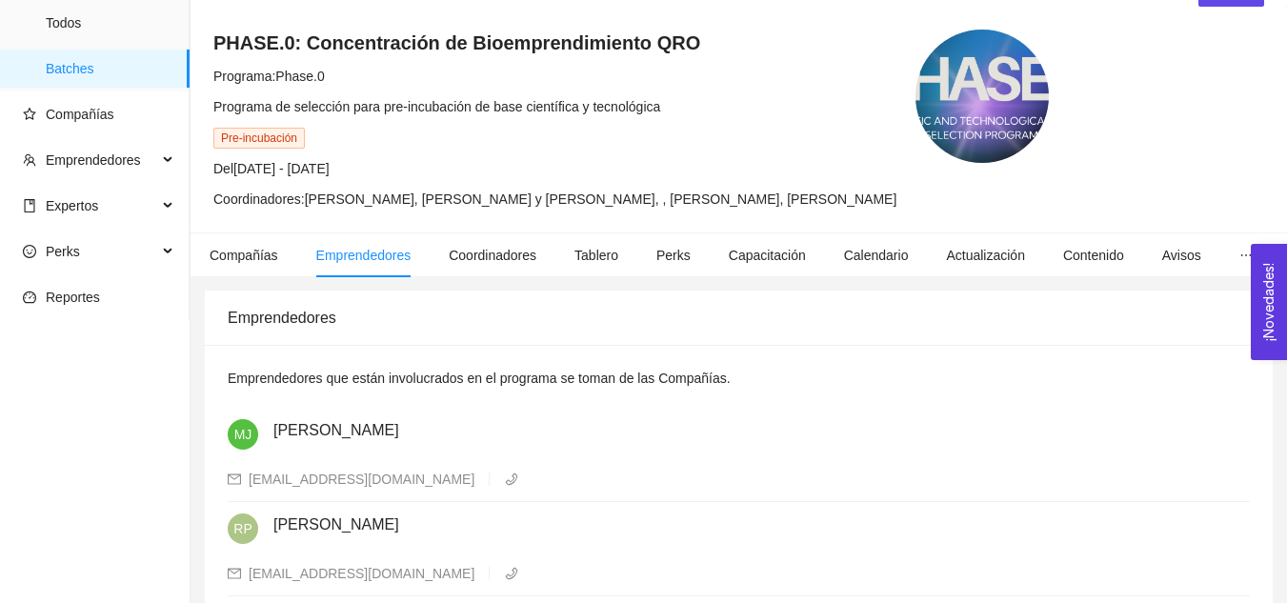
scroll to position [107, 0]
click at [498, 260] on span "Coordinadores" at bounding box center [493, 256] width 88 height 15
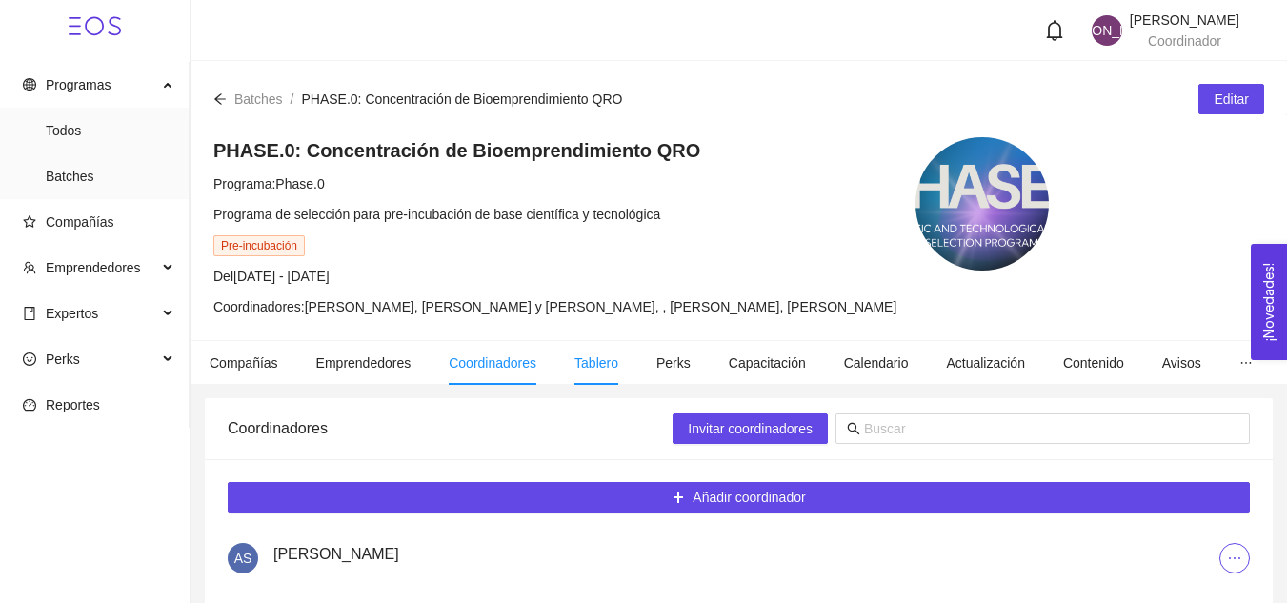
click at [586, 364] on span "Tablero" at bounding box center [596, 362] width 44 height 15
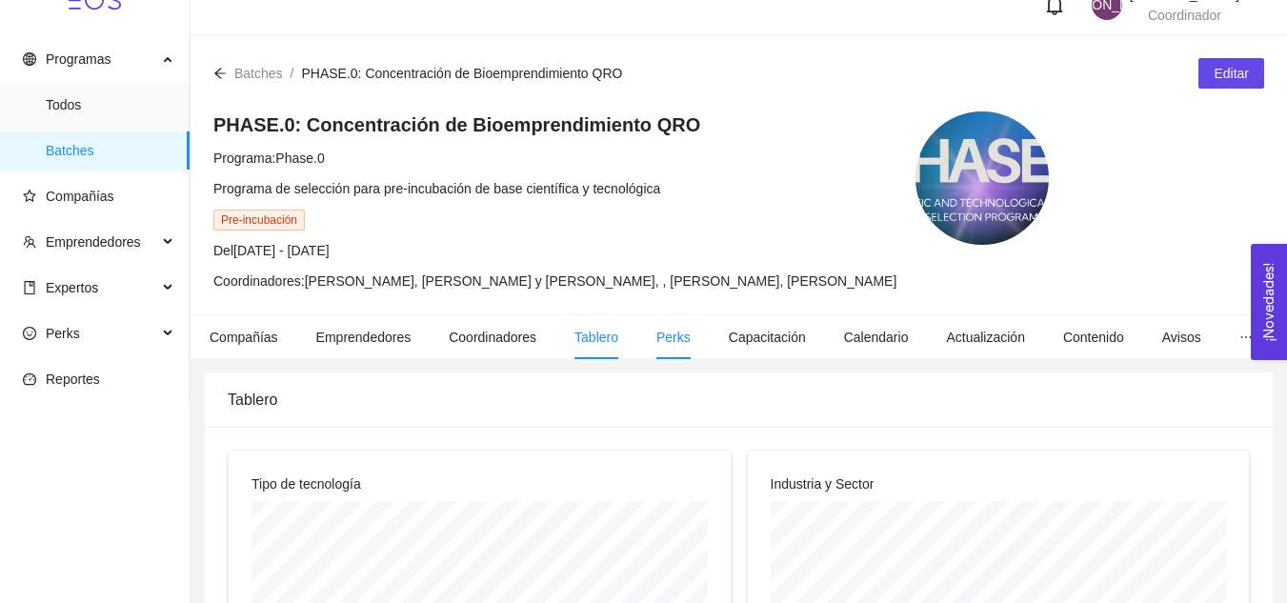
scroll to position [25, 0]
click at [656, 343] on span "Perks" at bounding box center [673, 338] width 34 height 15
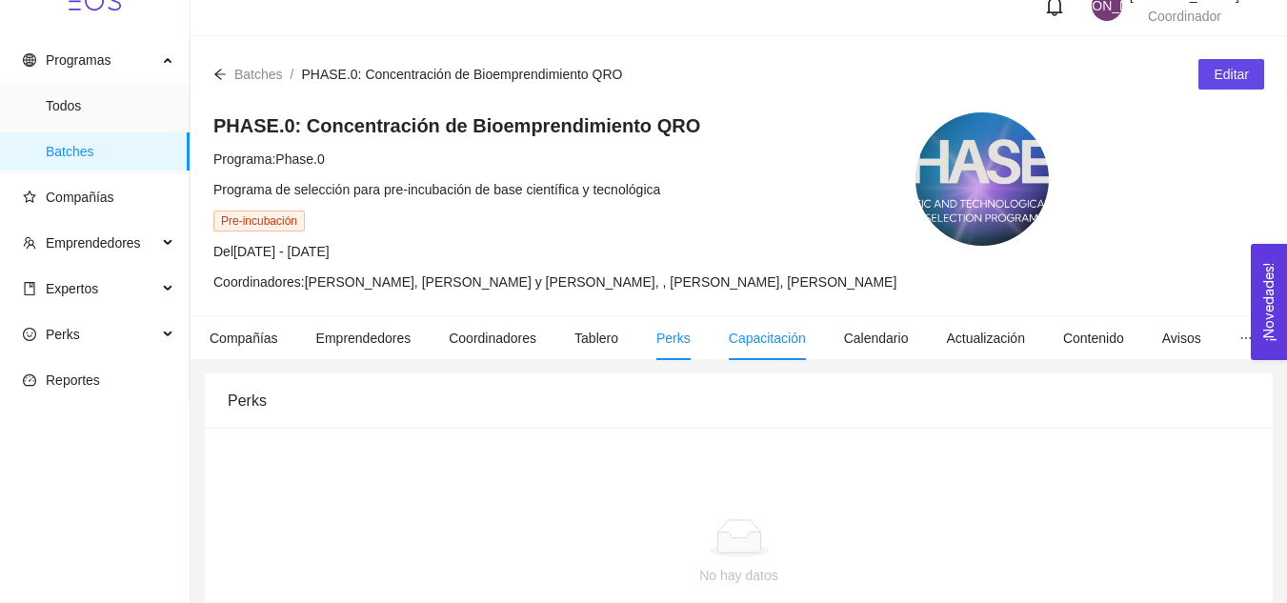
click at [748, 342] on span "Capacitación" at bounding box center [767, 338] width 77 height 15
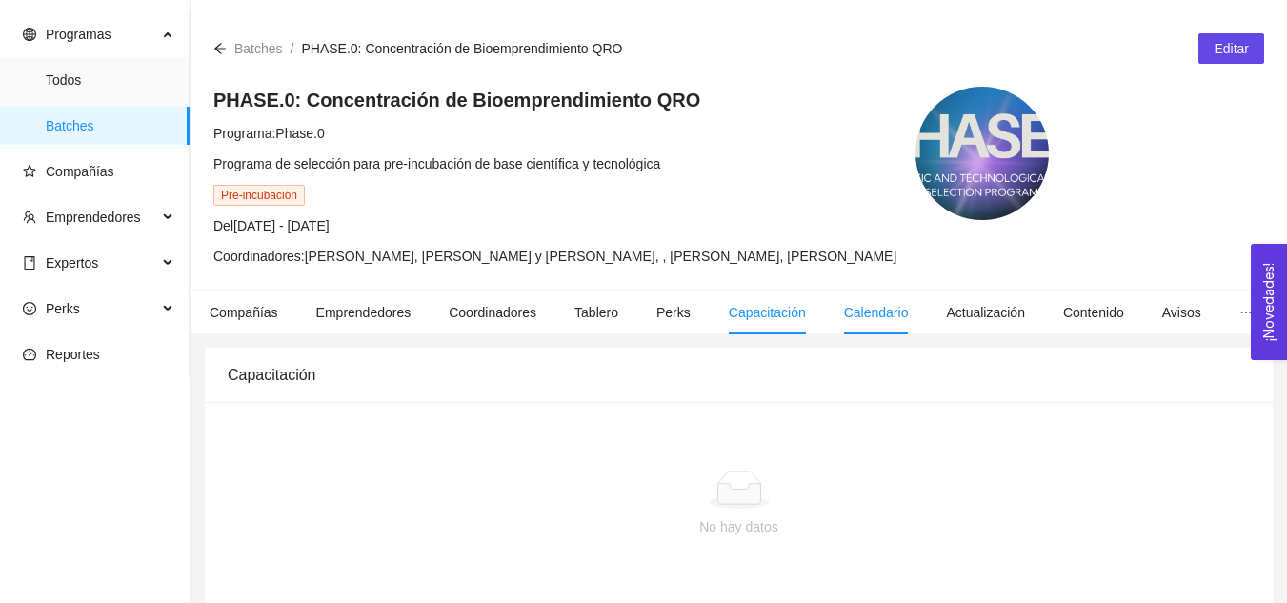
click at [856, 307] on span "Calendario" at bounding box center [876, 312] width 65 height 15
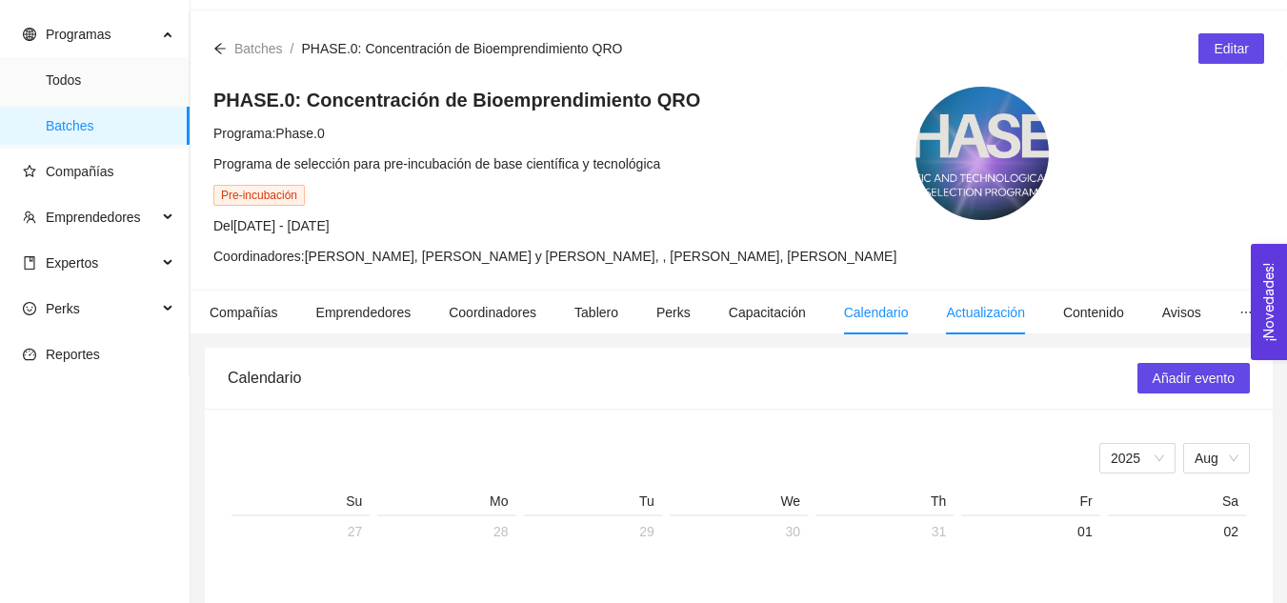
click at [978, 315] on span "Actualización" at bounding box center [985, 312] width 79 height 15
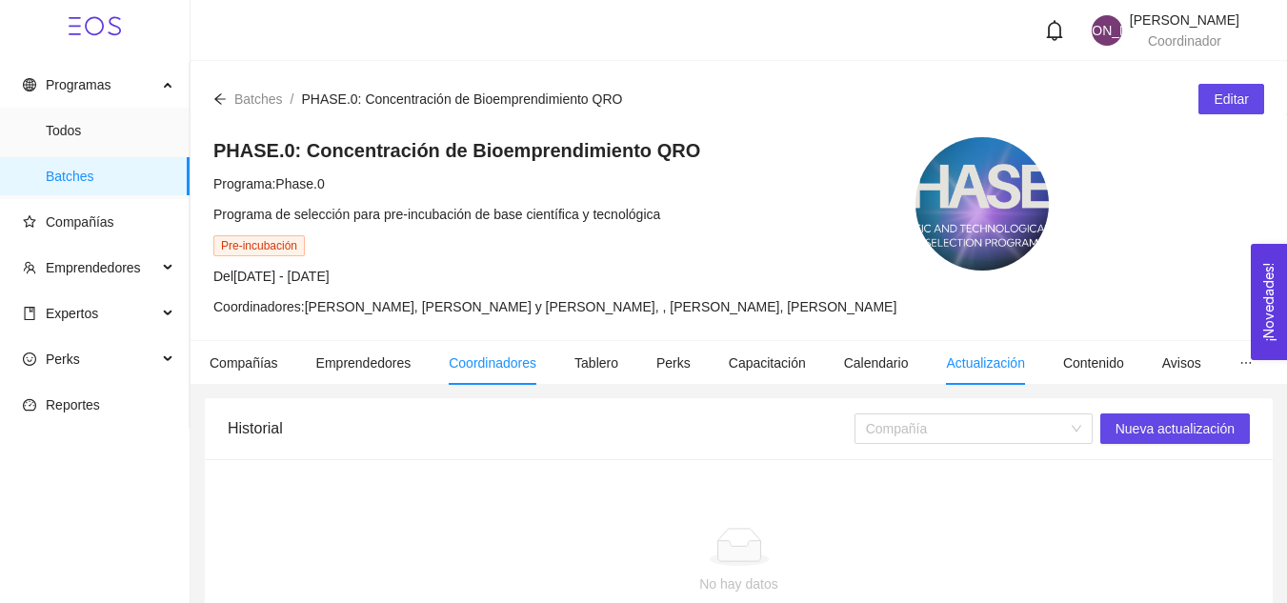
click at [473, 357] on span "Coordinadores" at bounding box center [493, 362] width 88 height 15
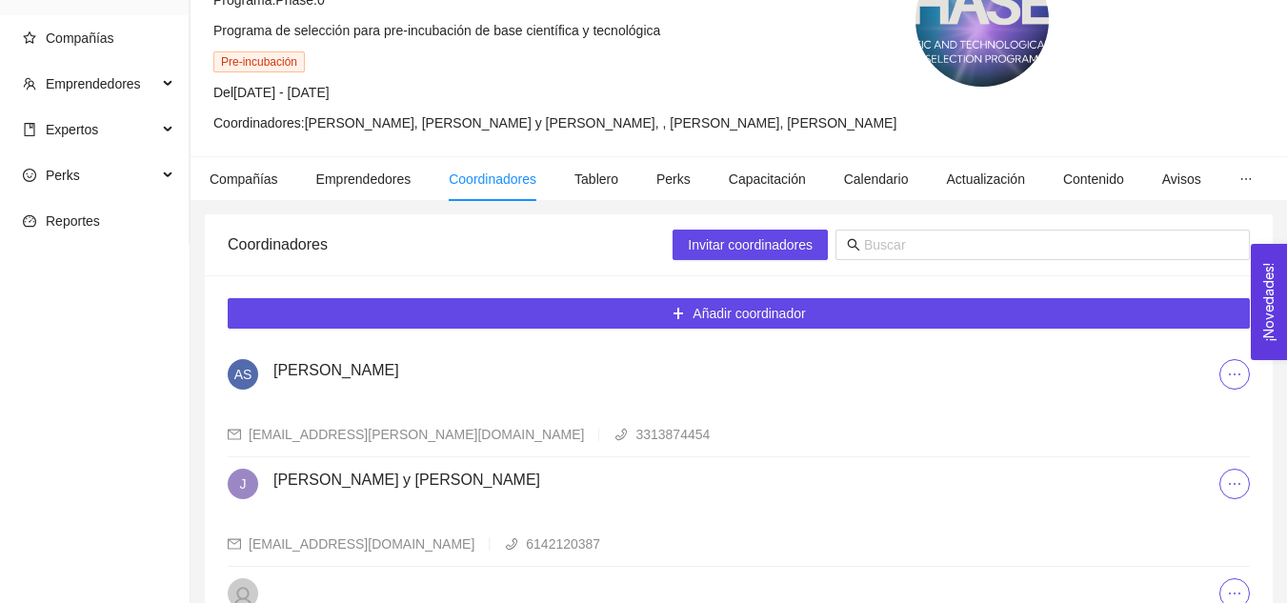
scroll to position [183, 0]
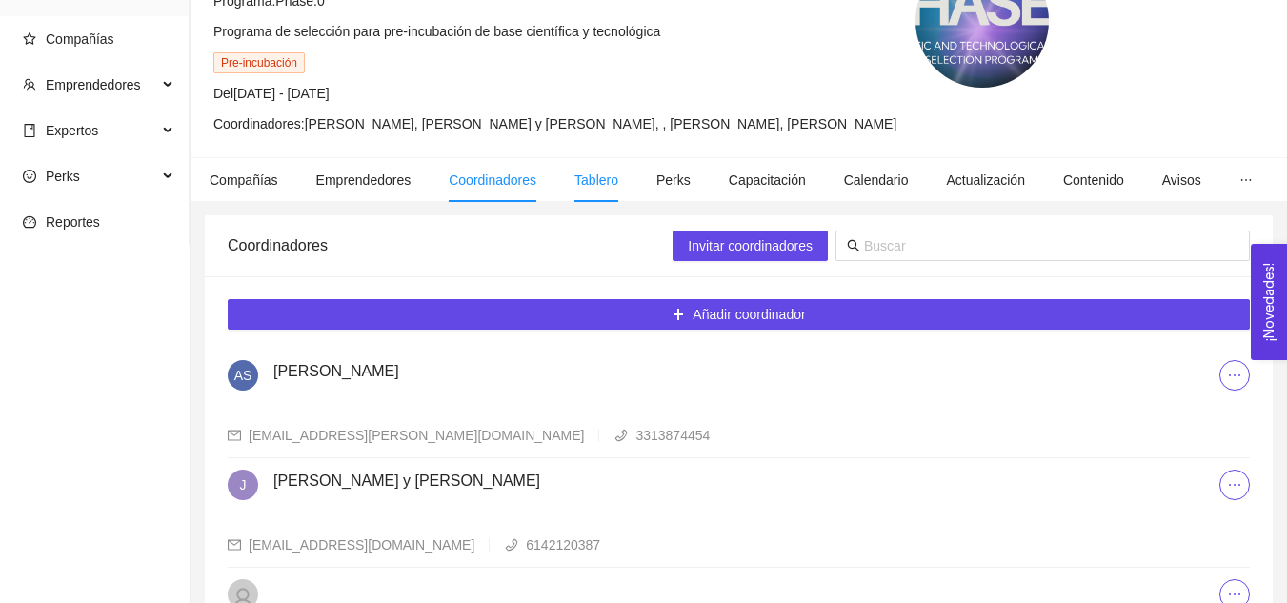
click at [583, 176] on span "Tablero" at bounding box center [596, 179] width 44 height 15
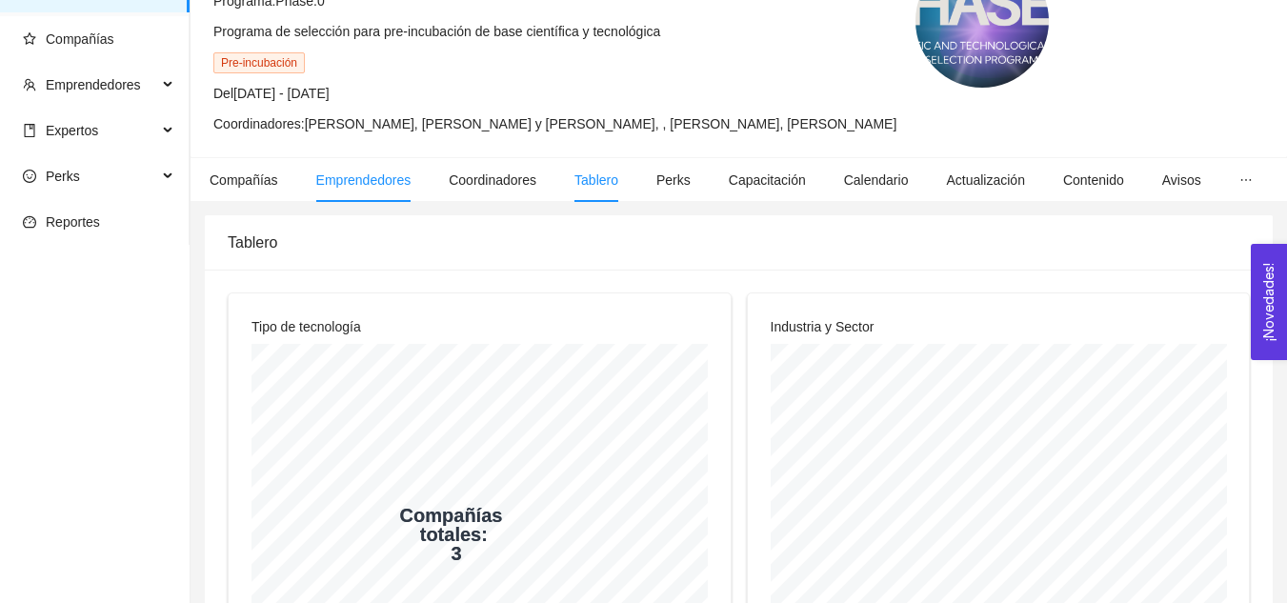
click at [361, 176] on span "Emprendedores" at bounding box center [363, 179] width 95 height 15
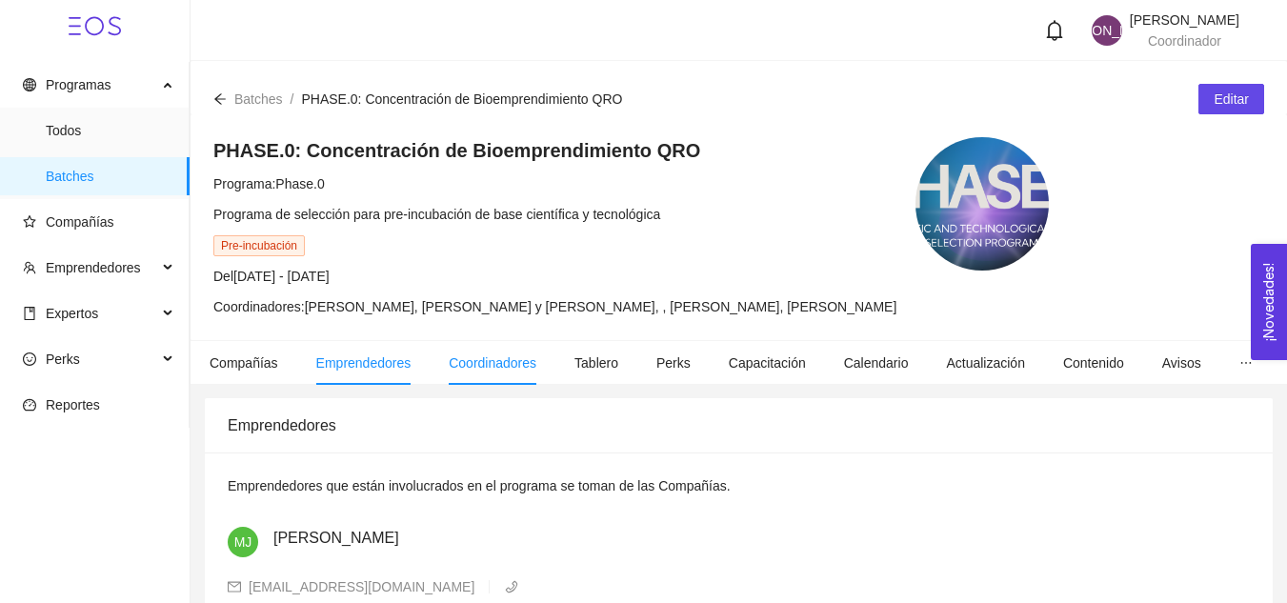
click at [488, 364] on span "Coordinadores" at bounding box center [493, 362] width 88 height 15
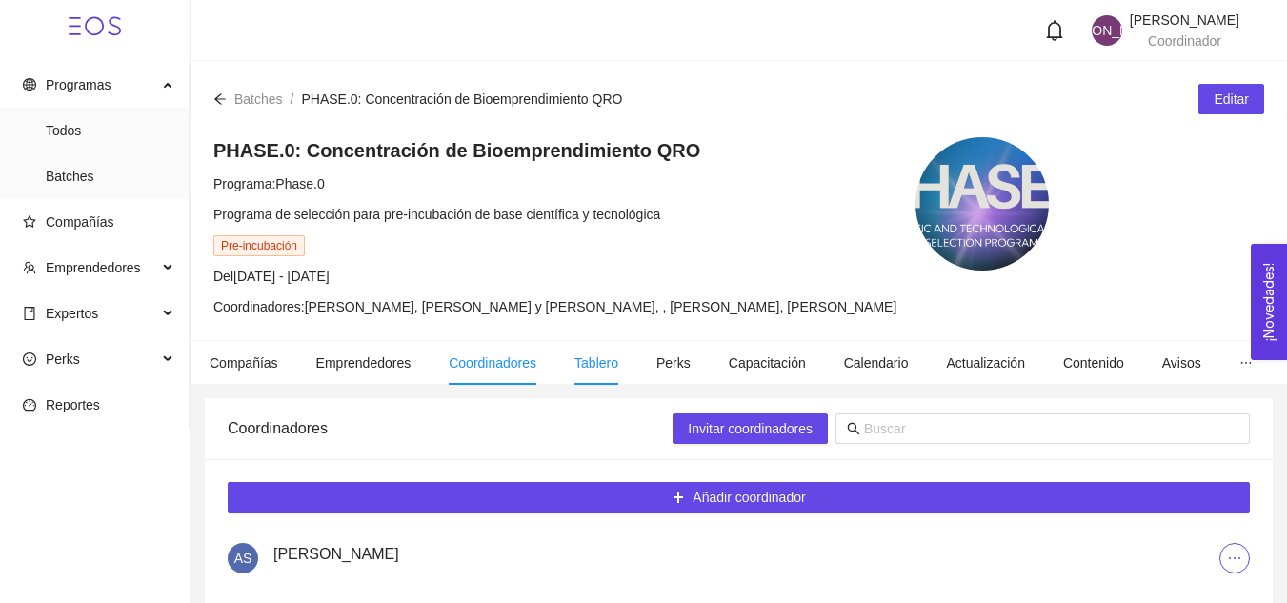
click at [595, 356] on span "Tablero" at bounding box center [596, 362] width 44 height 15
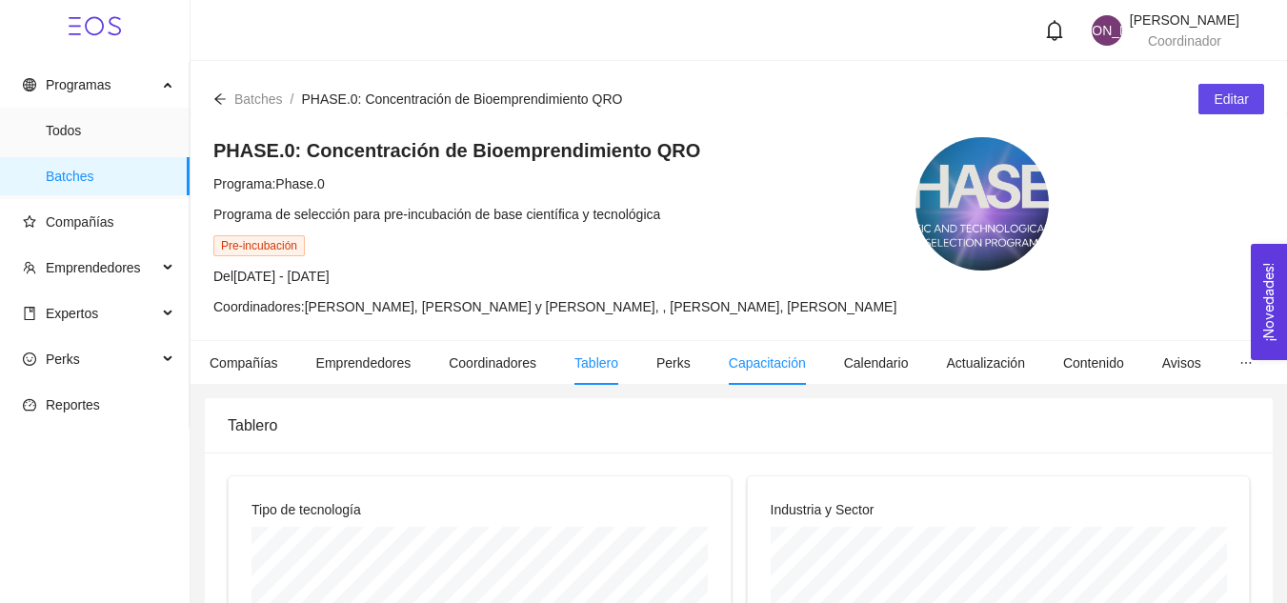
click at [750, 362] on span "Capacitación" at bounding box center [767, 362] width 77 height 15
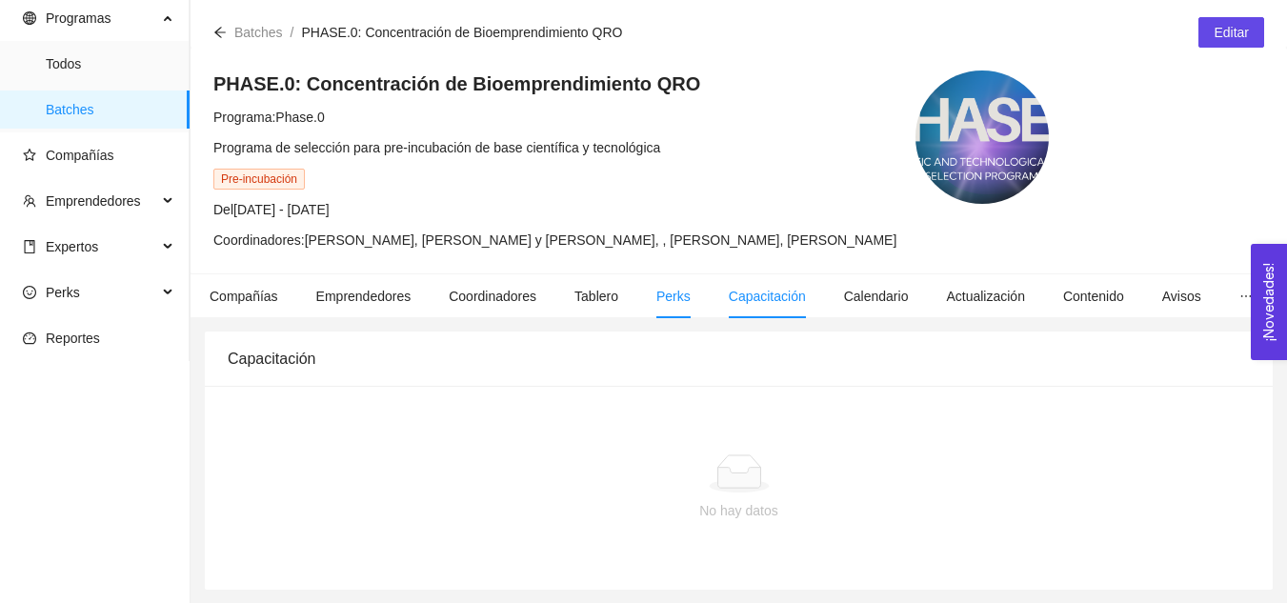
click at [663, 298] on span "Perks" at bounding box center [673, 296] width 34 height 15
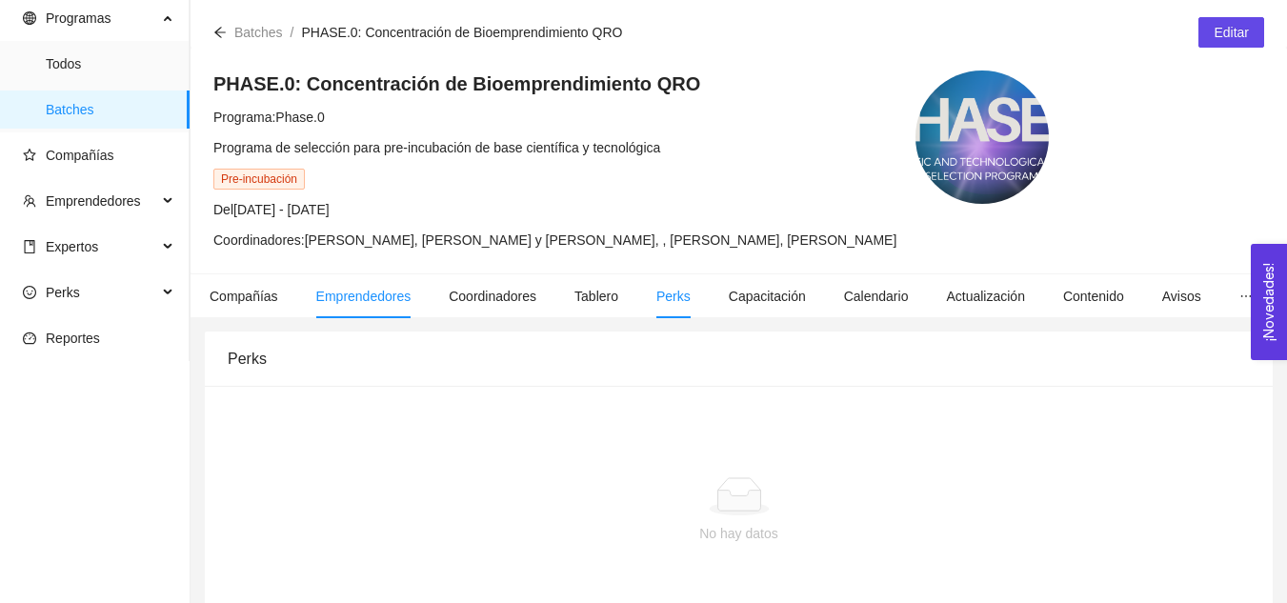
click at [313, 275] on li "Emprendedores" at bounding box center [363, 296] width 133 height 44
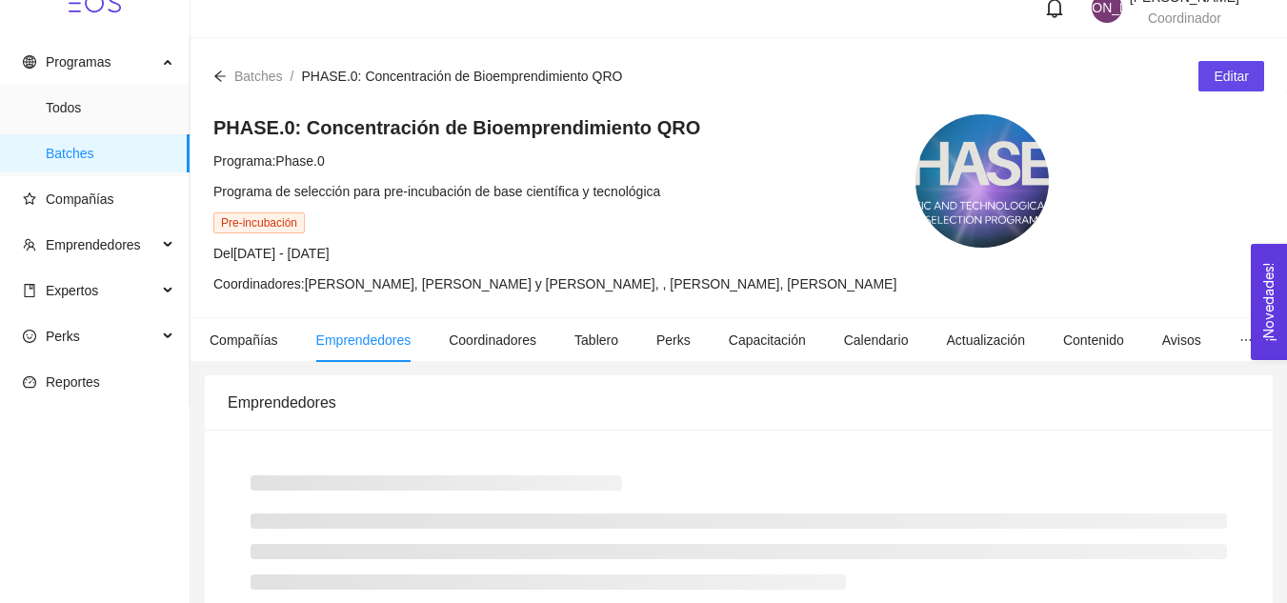
scroll to position [67, 0]
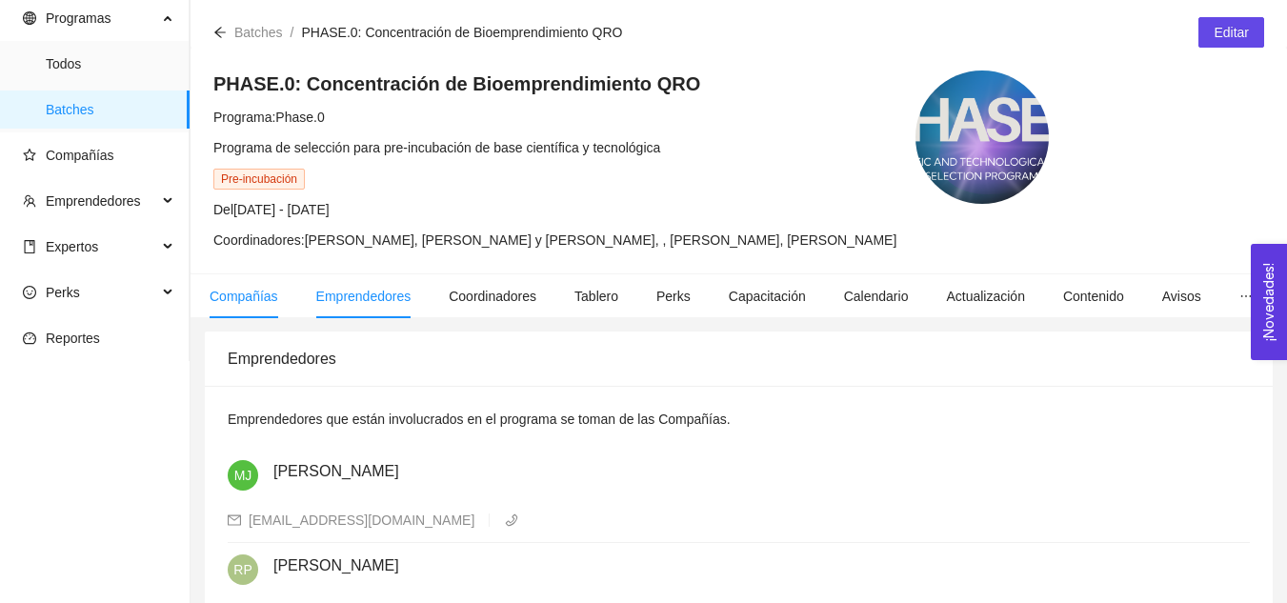
click at [236, 297] on span "Compañías" at bounding box center [244, 296] width 69 height 15
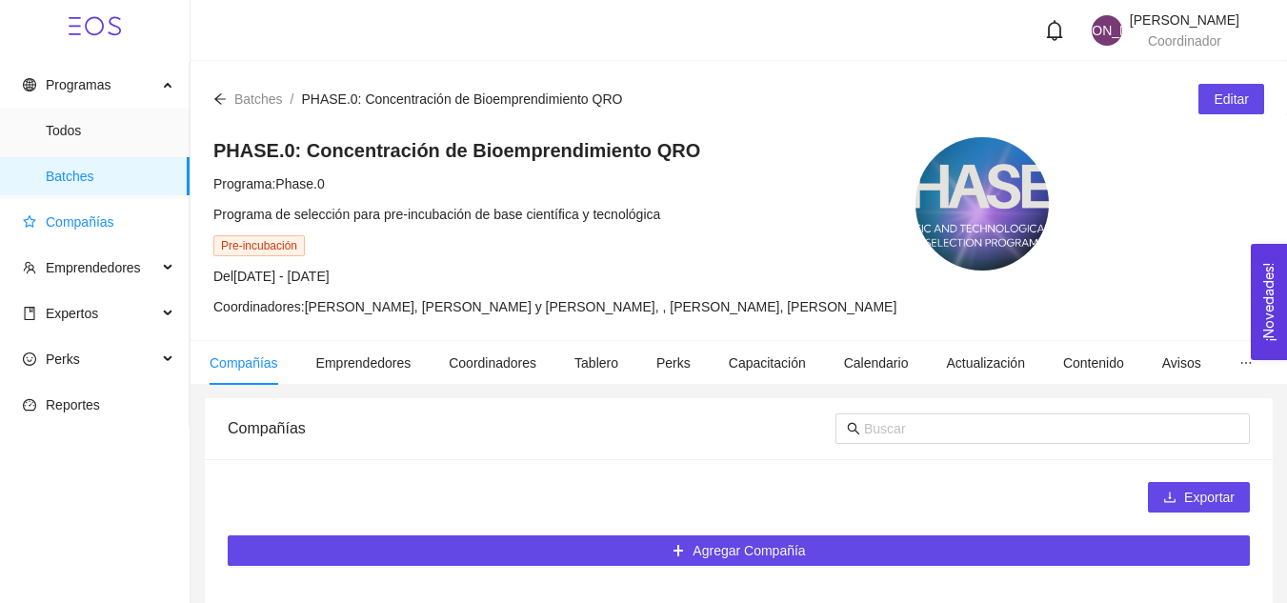
click at [72, 223] on span "Compañías" at bounding box center [80, 221] width 69 height 15
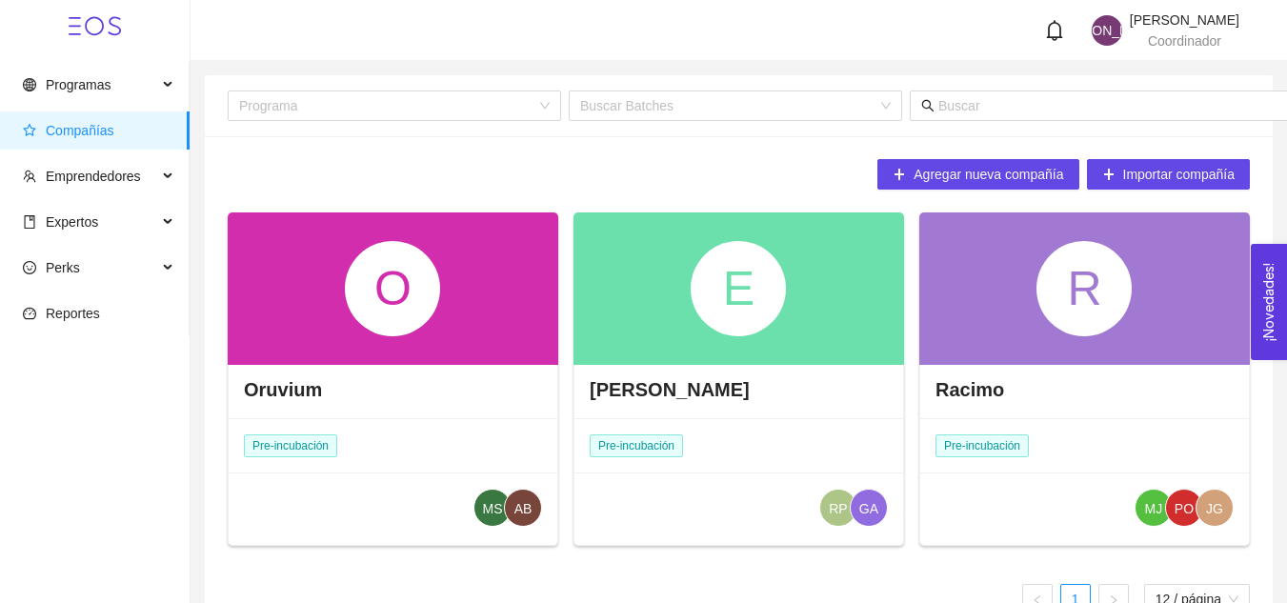
scroll to position [49, 0]
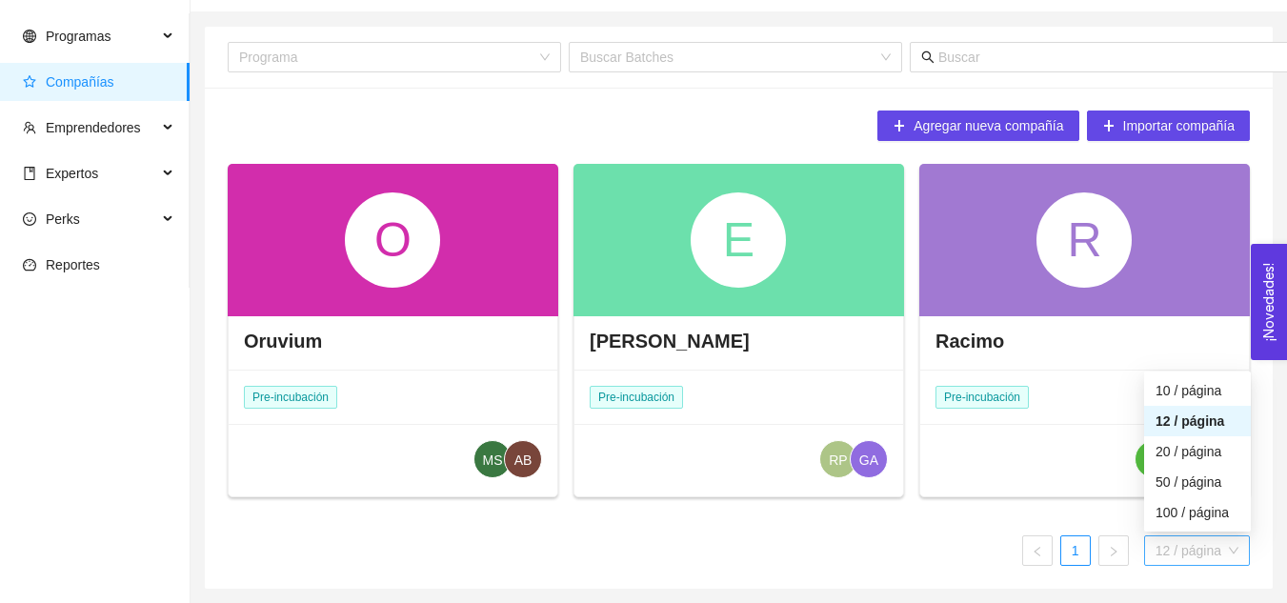
click at [1195, 551] on span "12 / página" at bounding box center [1196, 550] width 83 height 29
click at [1187, 457] on div "20 / página" at bounding box center [1197, 451] width 84 height 21
click at [1177, 548] on span "20 / página" at bounding box center [1196, 550] width 83 height 29
click at [1190, 391] on div "10 / página" at bounding box center [1197, 390] width 84 height 21
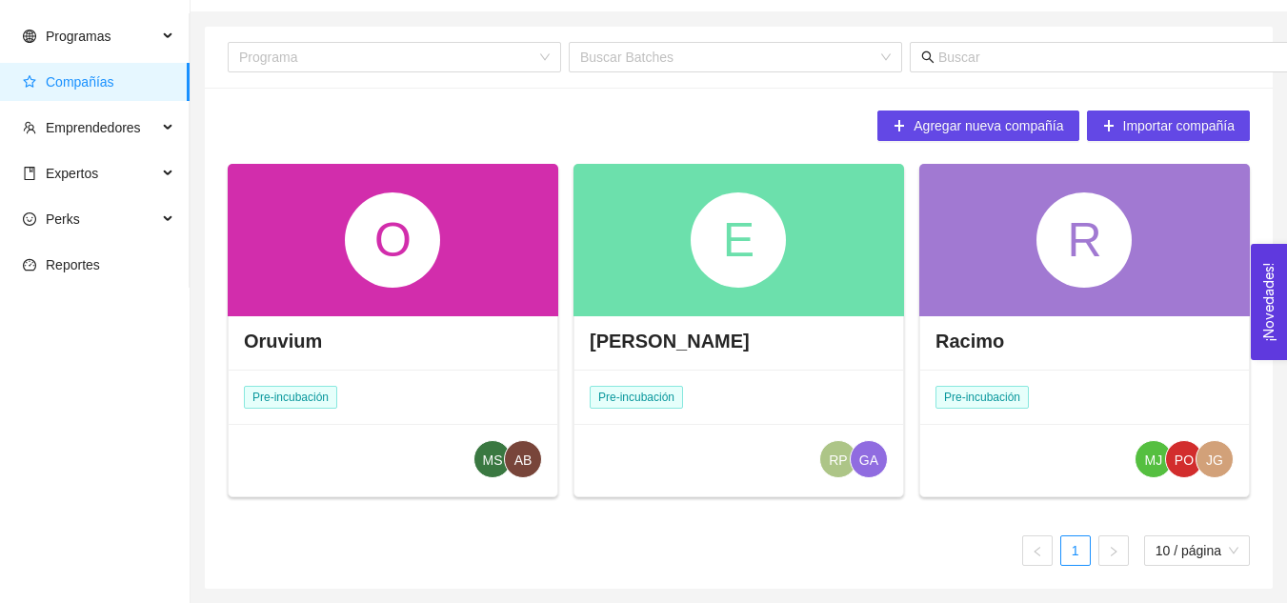
click at [345, 257] on div "O" at bounding box center [392, 239] width 95 height 95
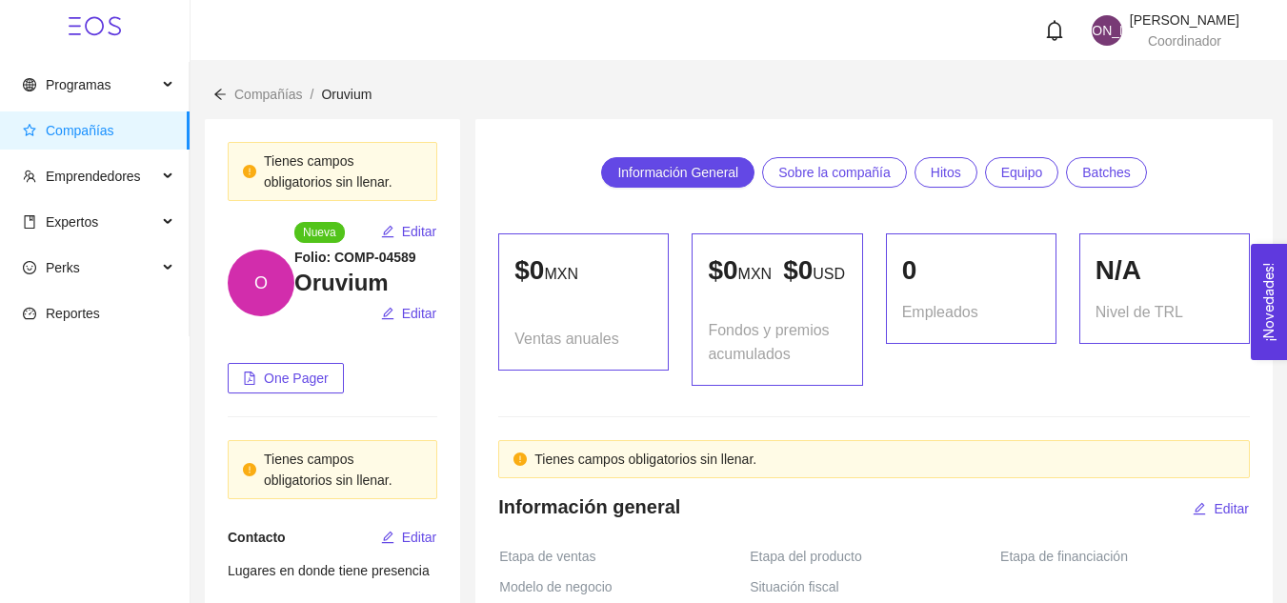
click at [824, 177] on span "Sobre la compañía" at bounding box center [834, 172] width 112 height 29
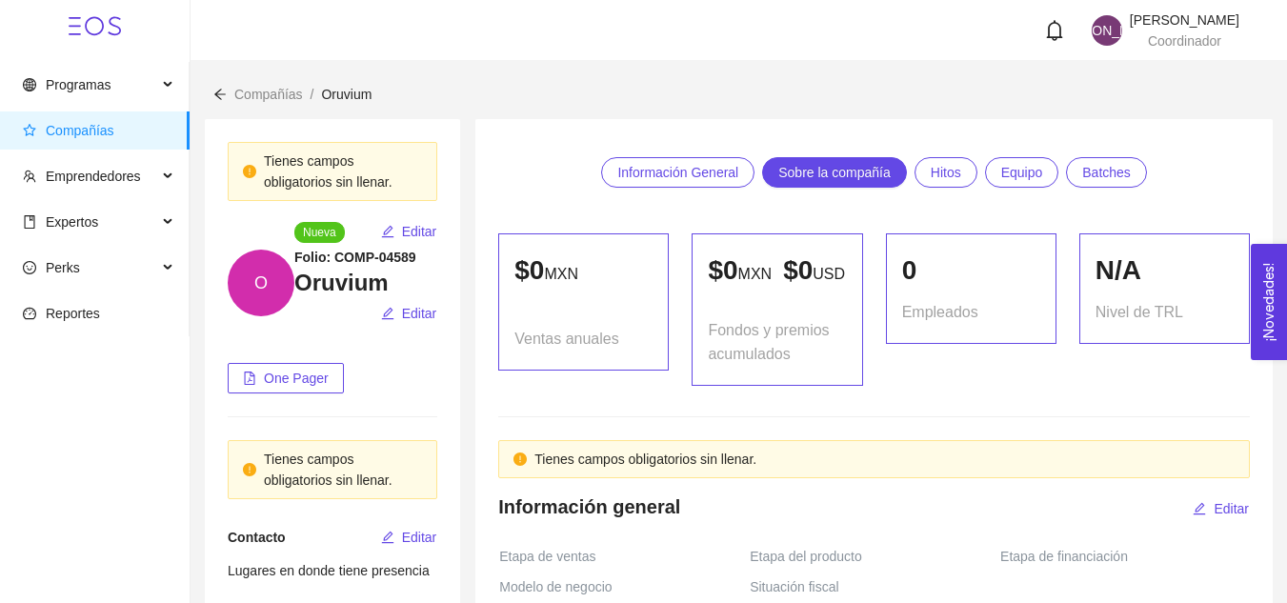
click at [663, 168] on span "Información General" at bounding box center [677, 172] width 121 height 29
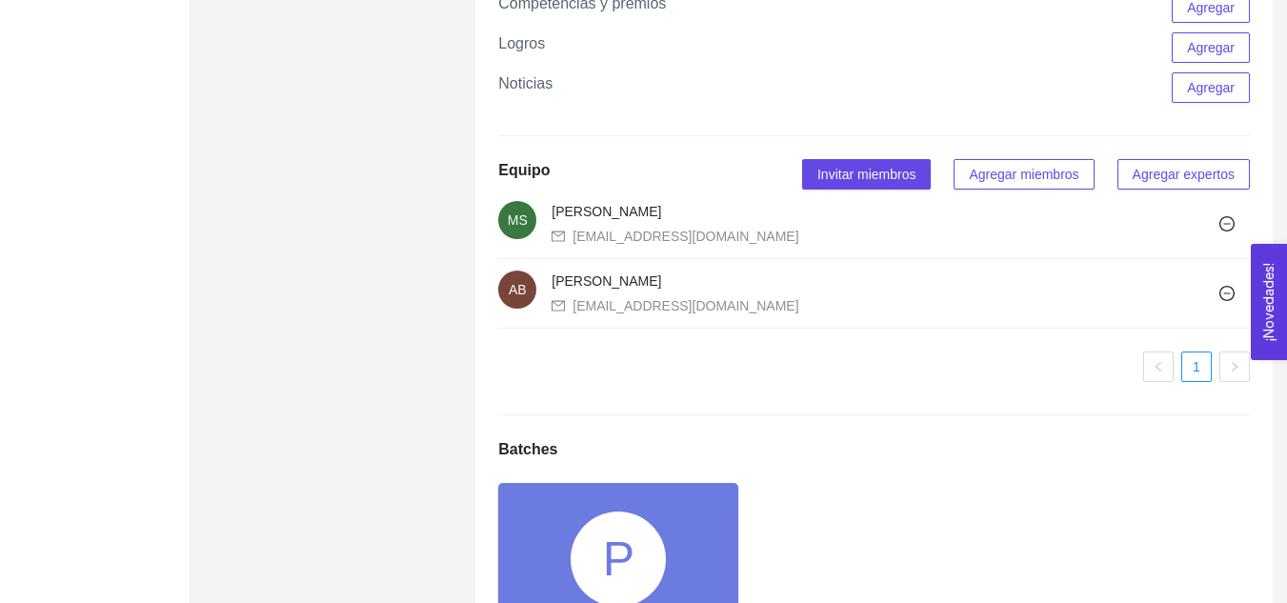
scroll to position [1455, 0]
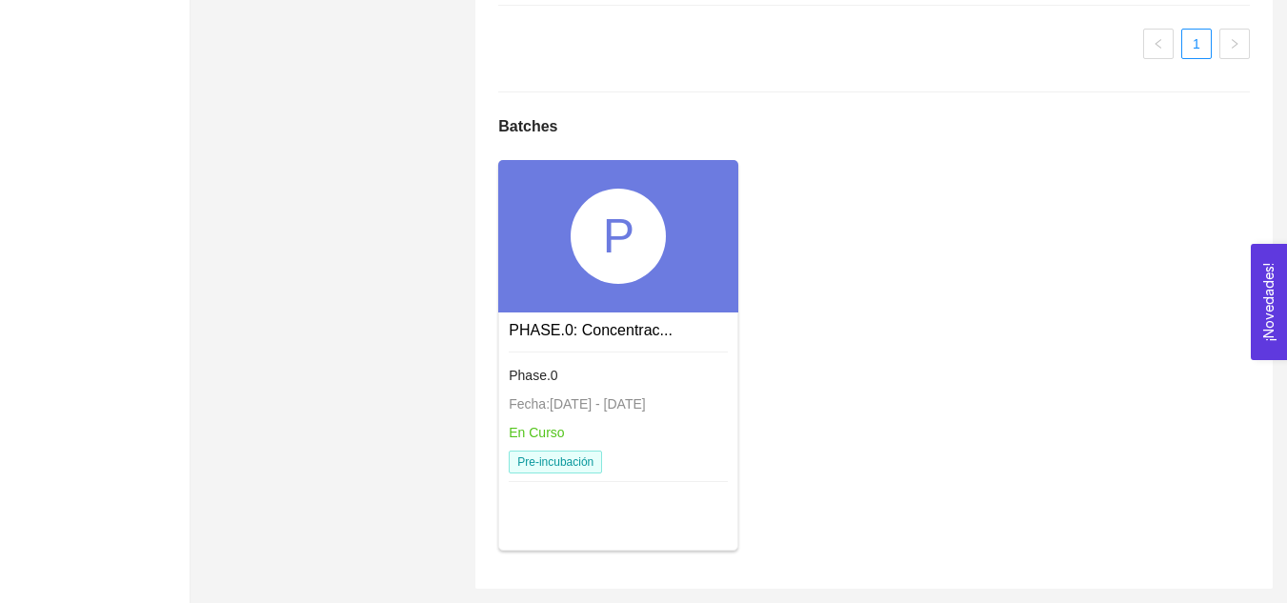
click at [632, 246] on div "P" at bounding box center [618, 236] width 95 height 95
click at [597, 247] on div "P" at bounding box center [618, 236] width 95 height 95
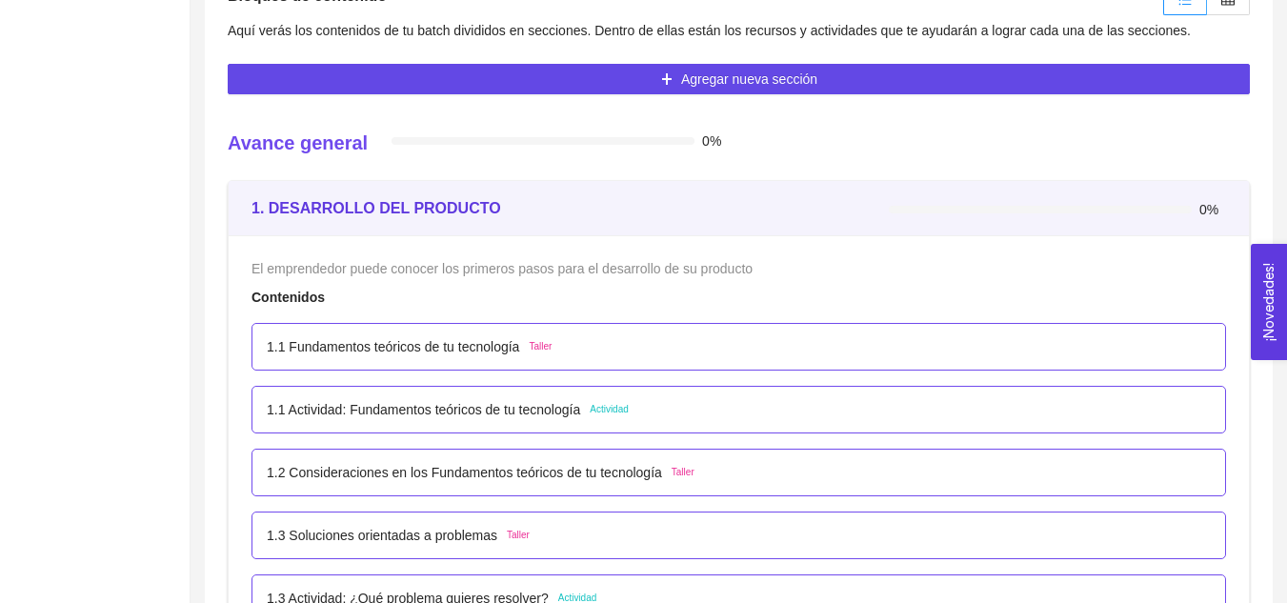
scroll to position [479, 0]
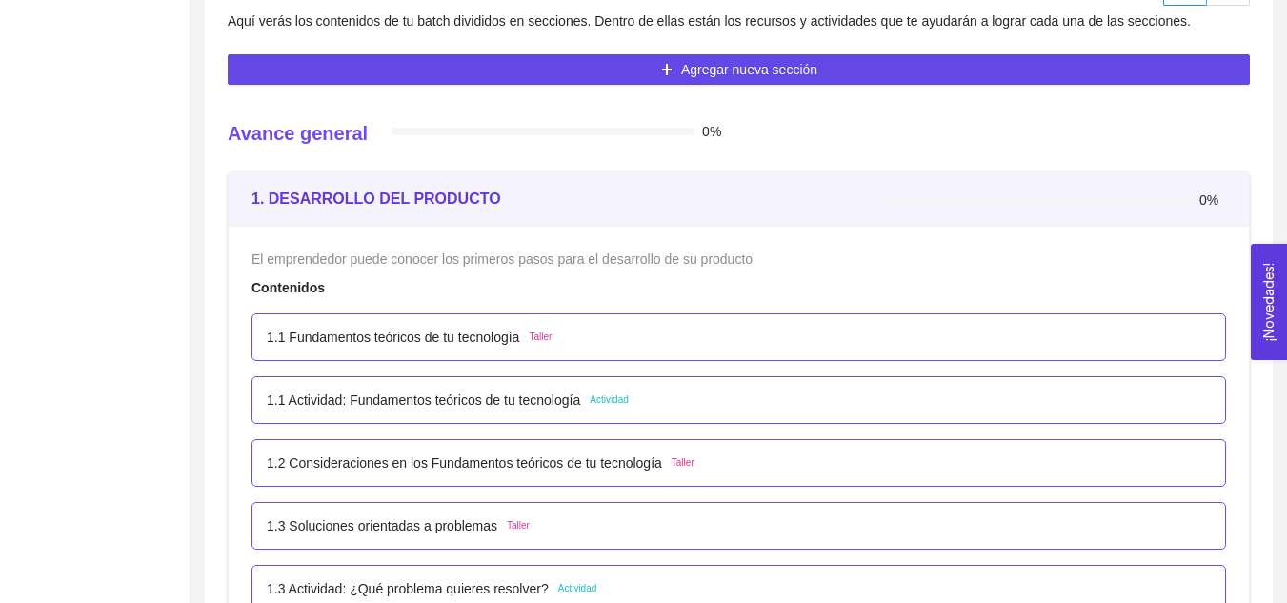
click at [415, 128] on div at bounding box center [542, 132] width 303 height 8
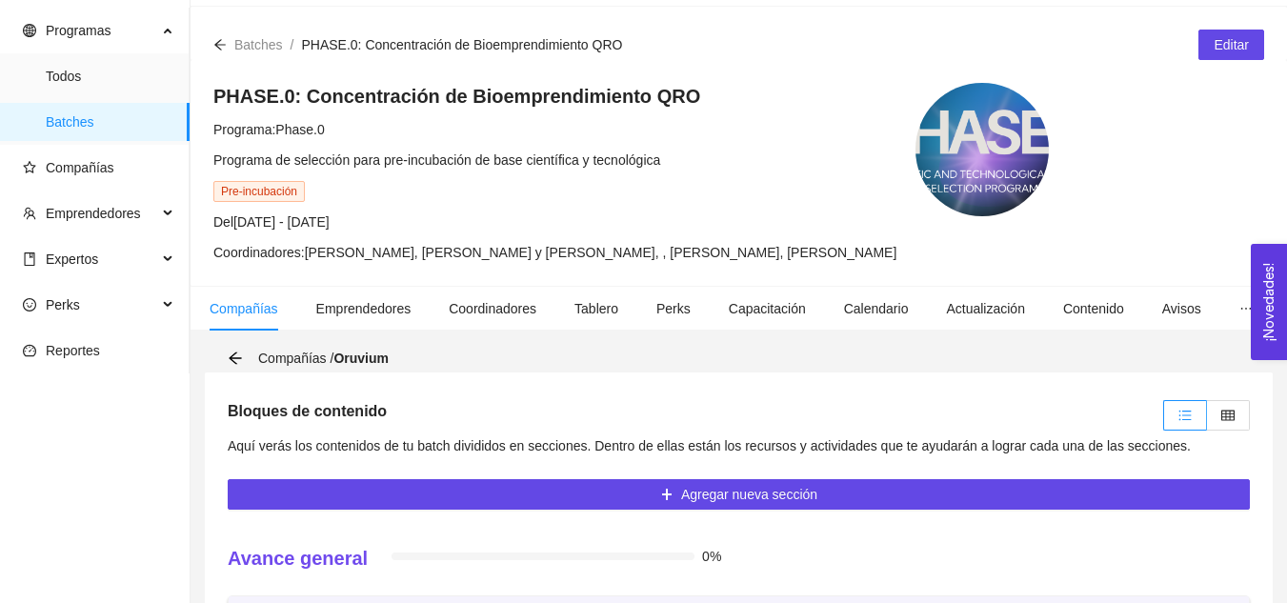
scroll to position [0, 0]
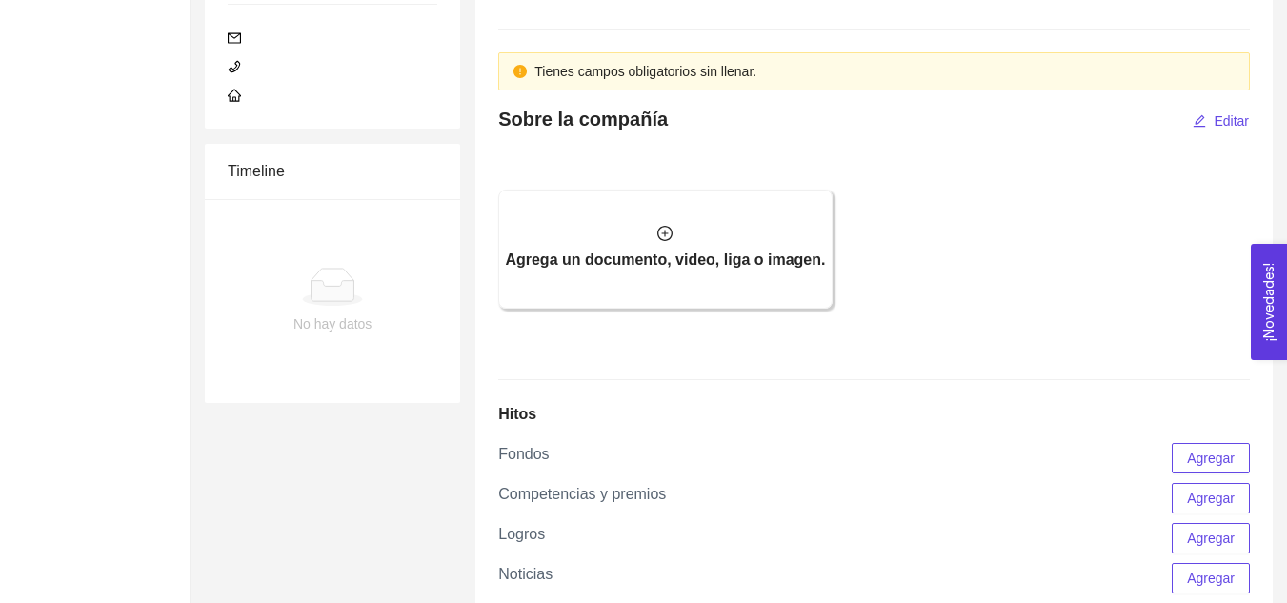
scroll to position [601, 0]
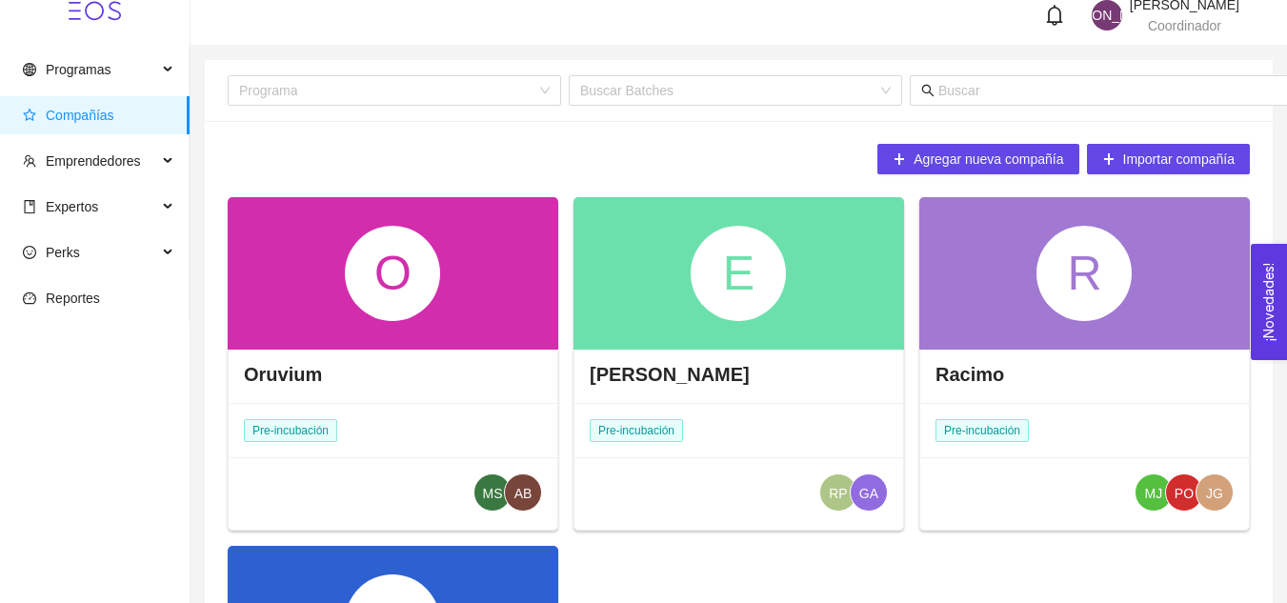
scroll to position [13, 0]
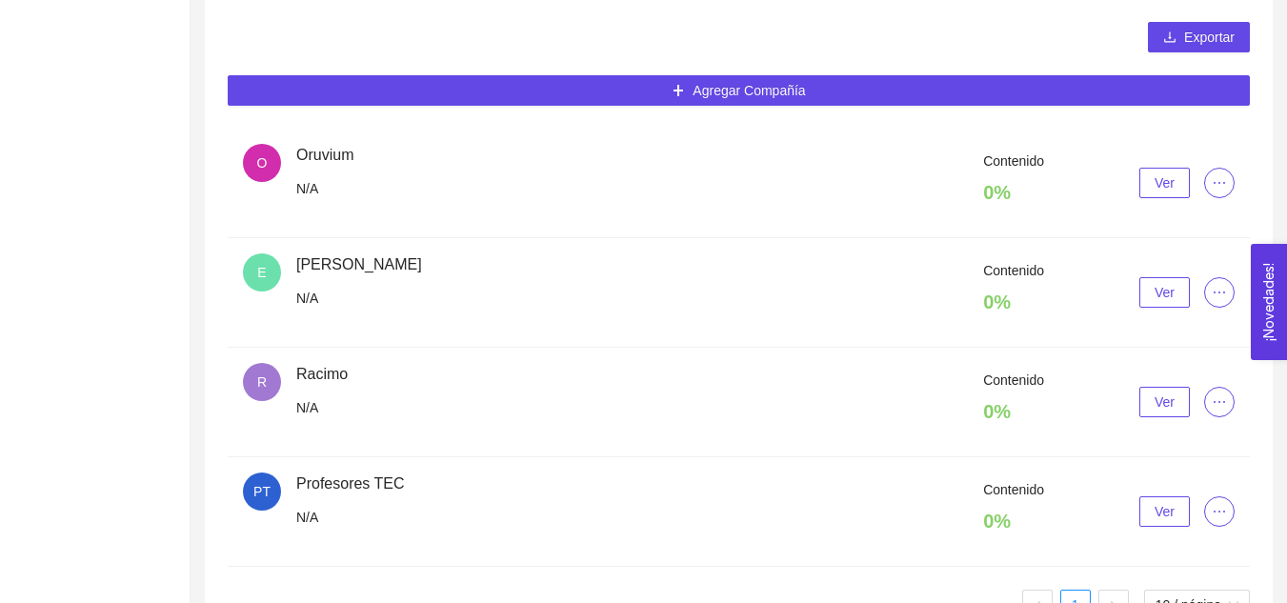
scroll to position [513, 0]
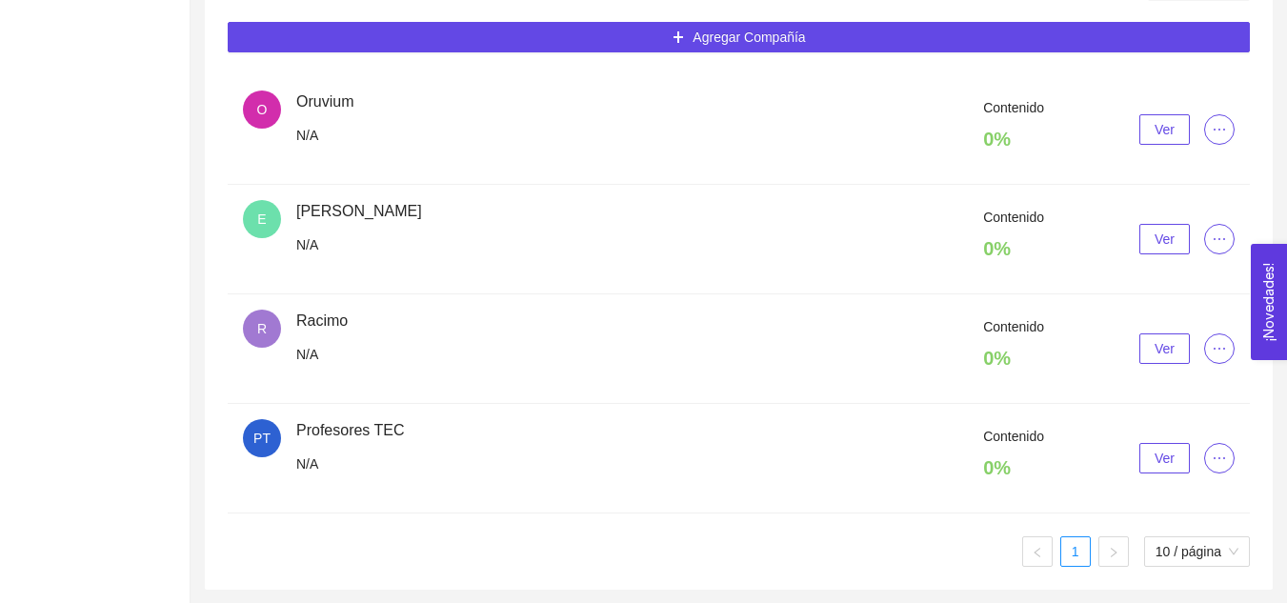
click at [353, 426] on div "Contenido 0 % Ver" at bounding box center [765, 458] width 938 height 65
click at [270, 433] on span "PT" at bounding box center [262, 438] width 38 height 38
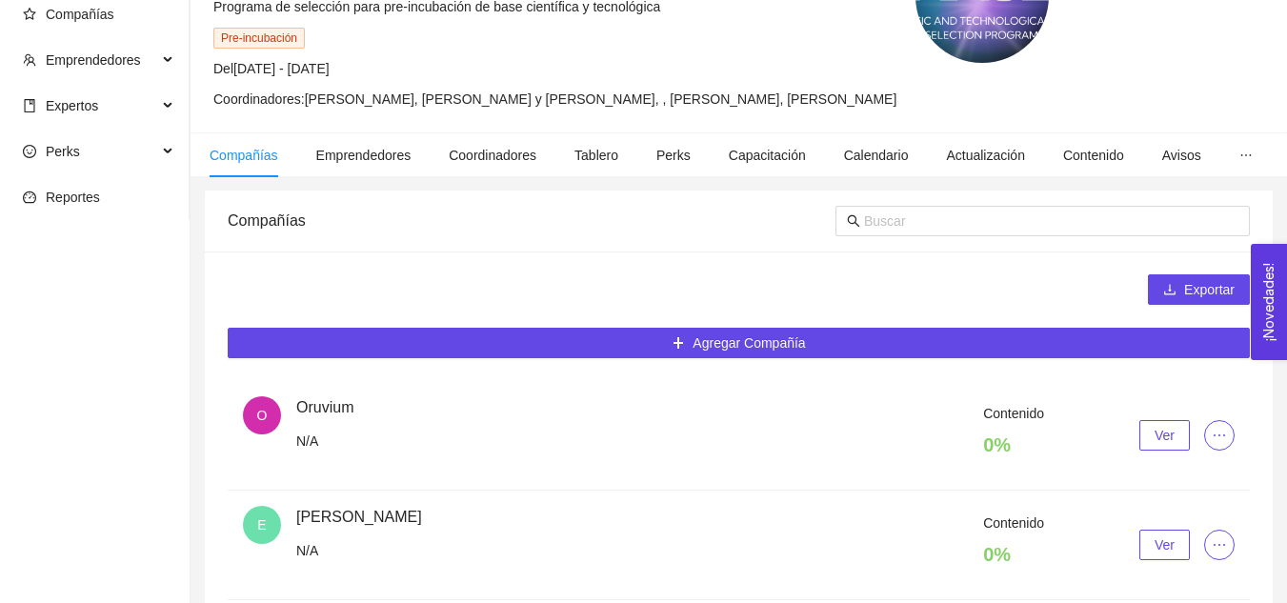
scroll to position [0, 0]
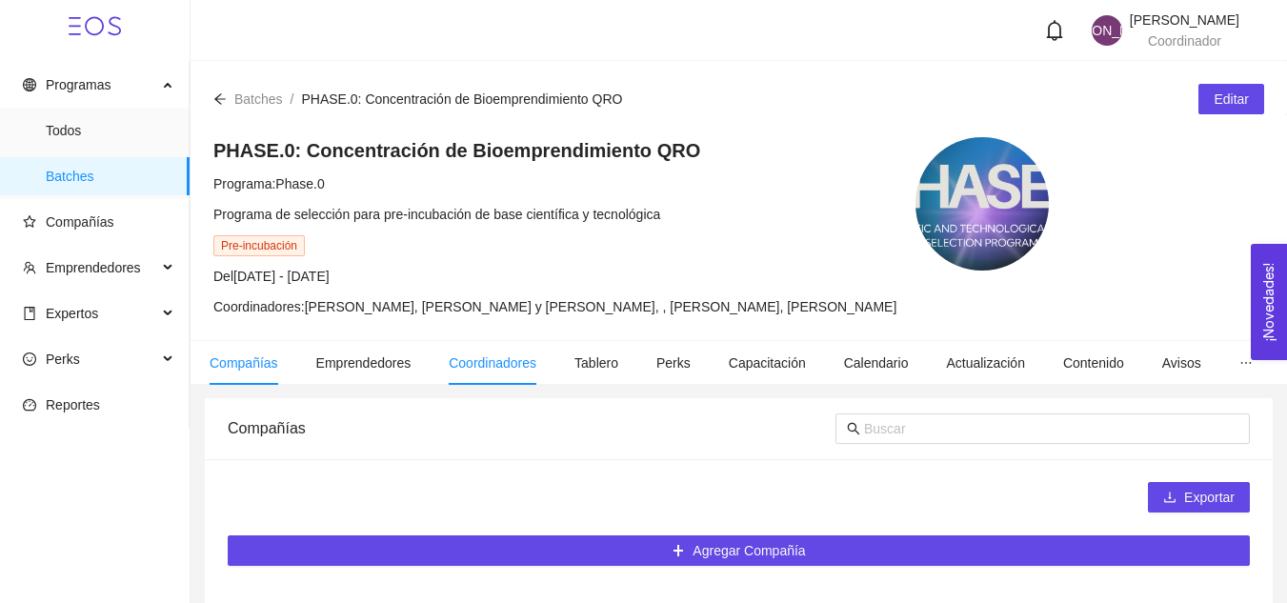
click at [493, 358] on span "Coordinadores" at bounding box center [493, 362] width 88 height 15
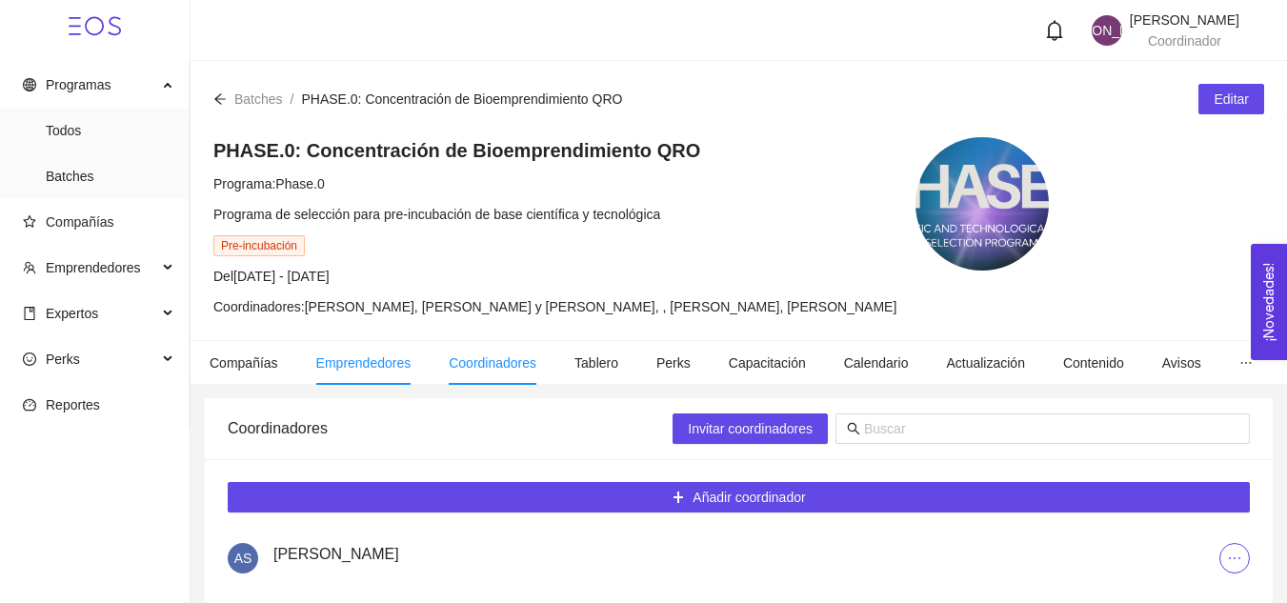
click at [372, 357] on span "Emprendedores" at bounding box center [363, 362] width 95 height 15
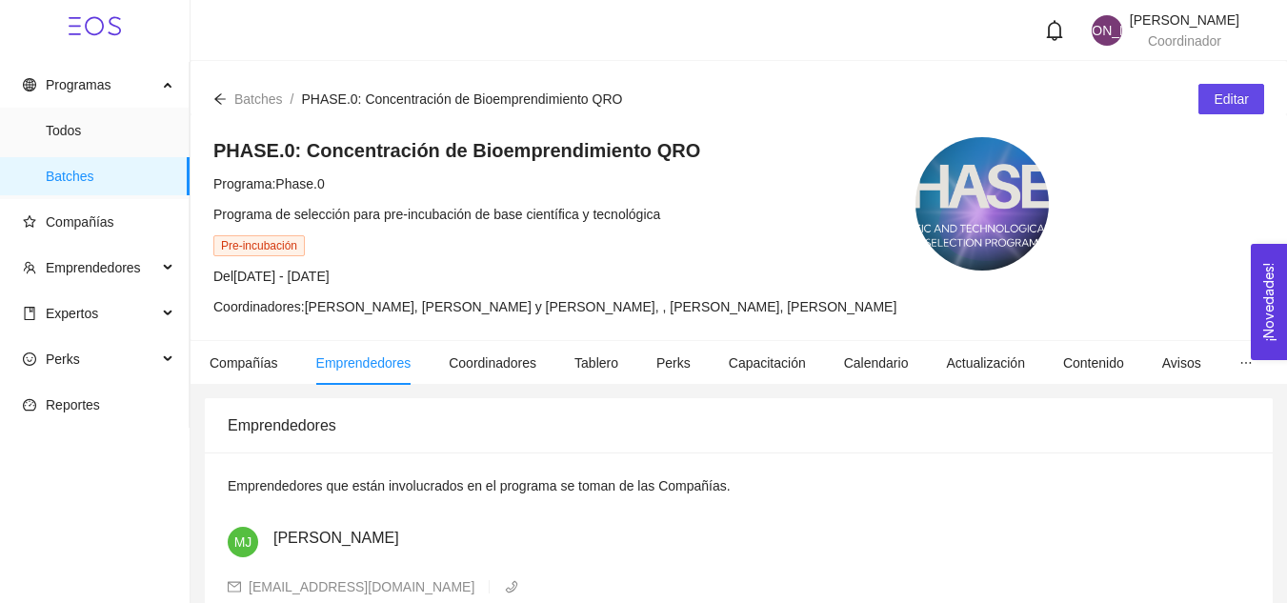
click at [491, 310] on span "Coordinadores: [PERSON_NAME], [PERSON_NAME] y [PERSON_NAME], , [PERSON_NAME], […" at bounding box center [554, 306] width 683 height 15
